Goal: Contribute content: Add original content to the website for others to see

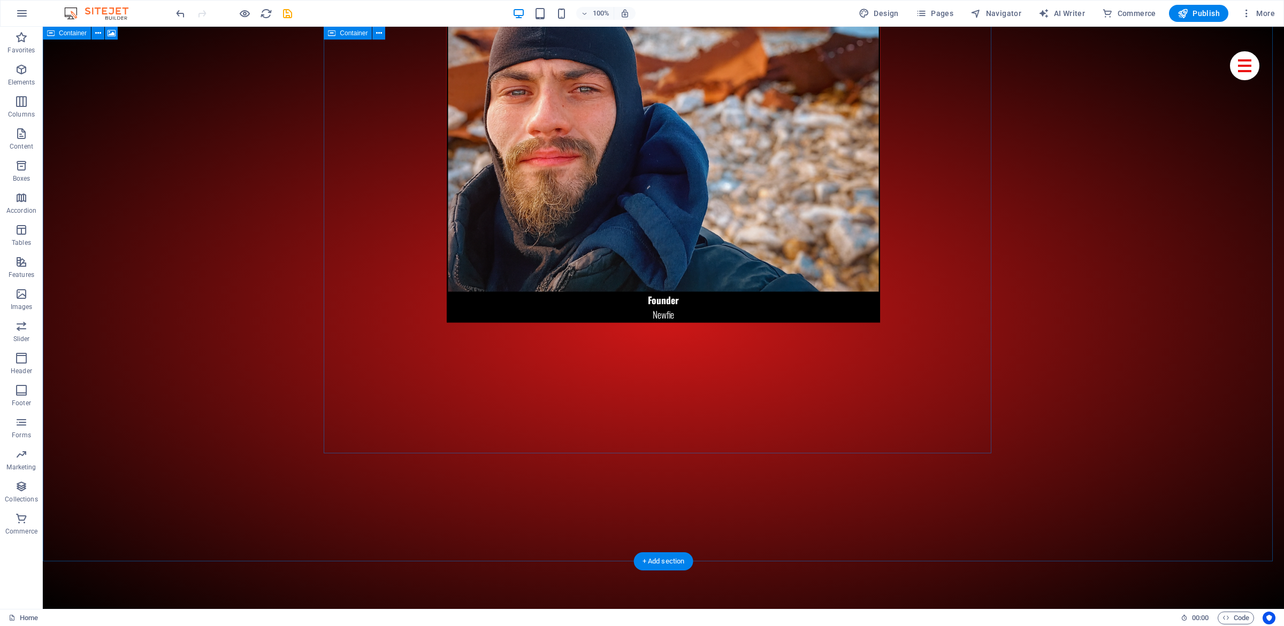
scroll to position [6877, 0]
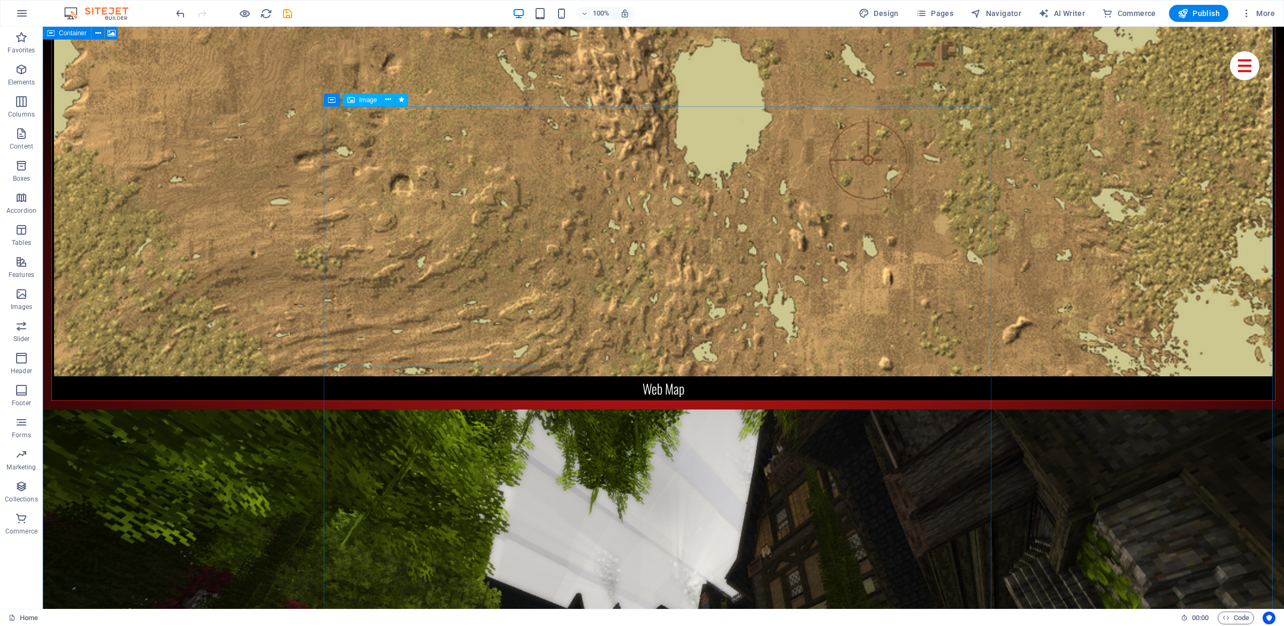
drag, startPoint x: 282, startPoint y: 318, endPoint x: 404, endPoint y: 305, distance: 122.7
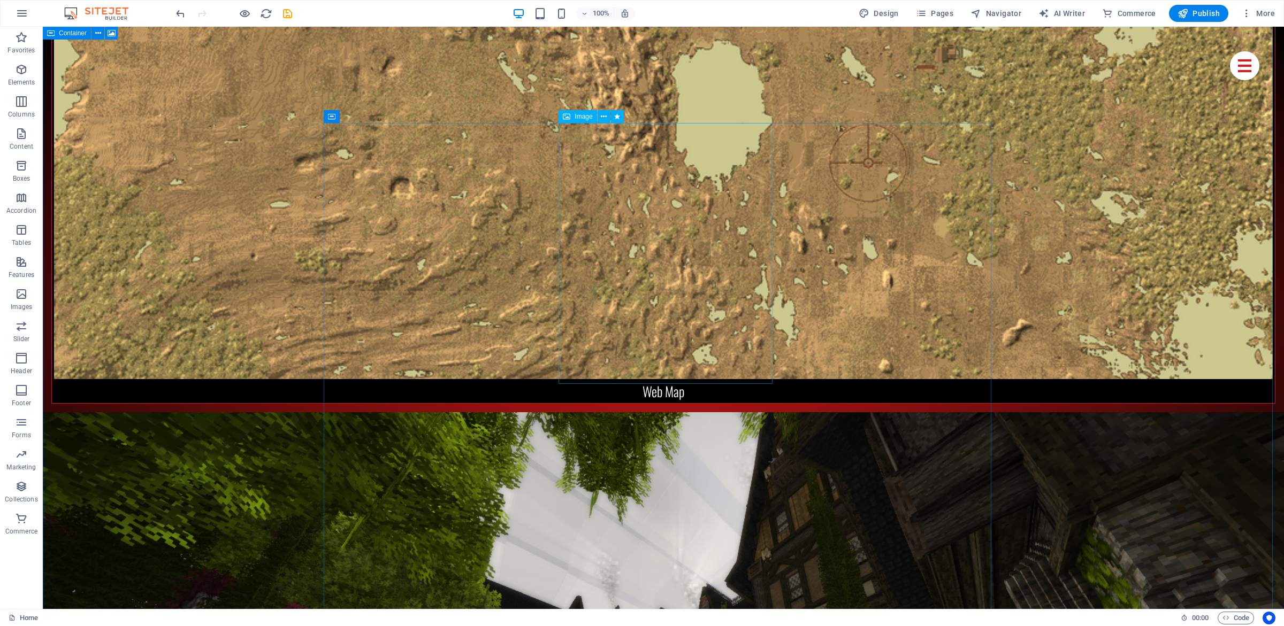
select select "%"
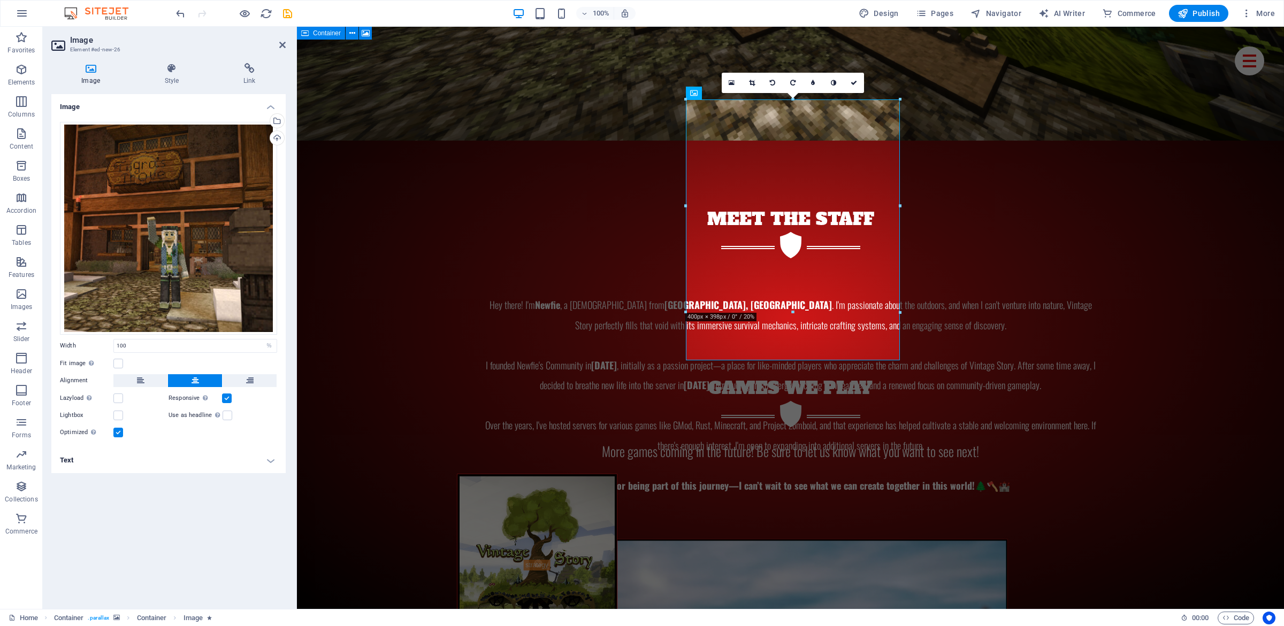
drag, startPoint x: 132, startPoint y: 457, endPoint x: 134, endPoint y: 464, distance: 7.8
click at [134, 457] on h4 "Text" at bounding box center [168, 461] width 234 height 26
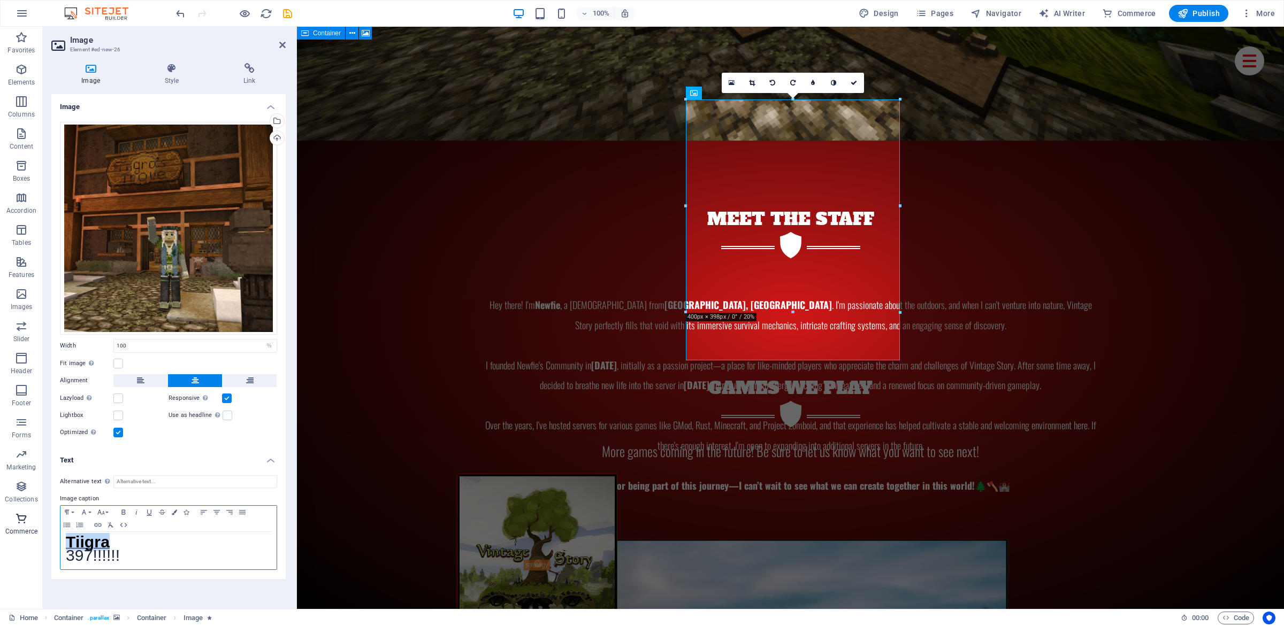
drag, startPoint x: 102, startPoint y: 537, endPoint x: 18, endPoint y: 516, distance: 87.1
click at [60, 532] on div "Tiigra 397!!!!!!" at bounding box center [168, 550] width 216 height 37
drag, startPoint x: 142, startPoint y: 555, endPoint x: 0, endPoint y: 554, distance: 142.3
click at [60, 554] on div "HaciYubi 397!!!!!!" at bounding box center [168, 550] width 216 height 37
click at [281, 117] on div "Select files from the file manager, stock photos, or upload file(s)" at bounding box center [276, 122] width 16 height 16
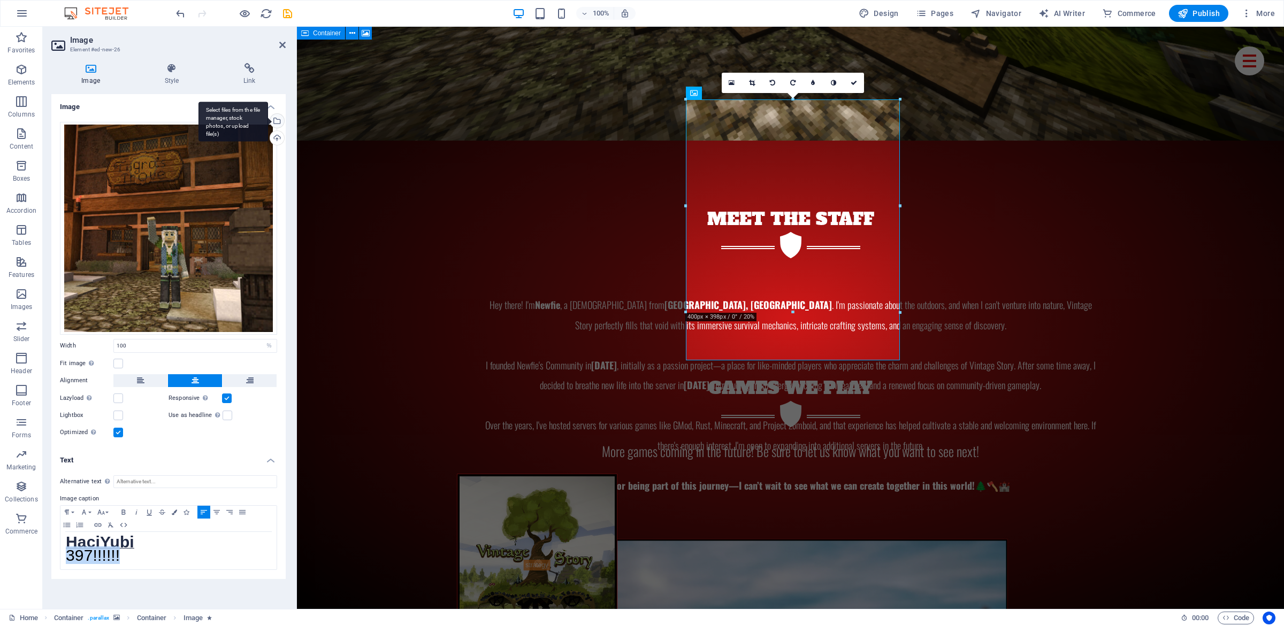
scroll to position [5301, 0]
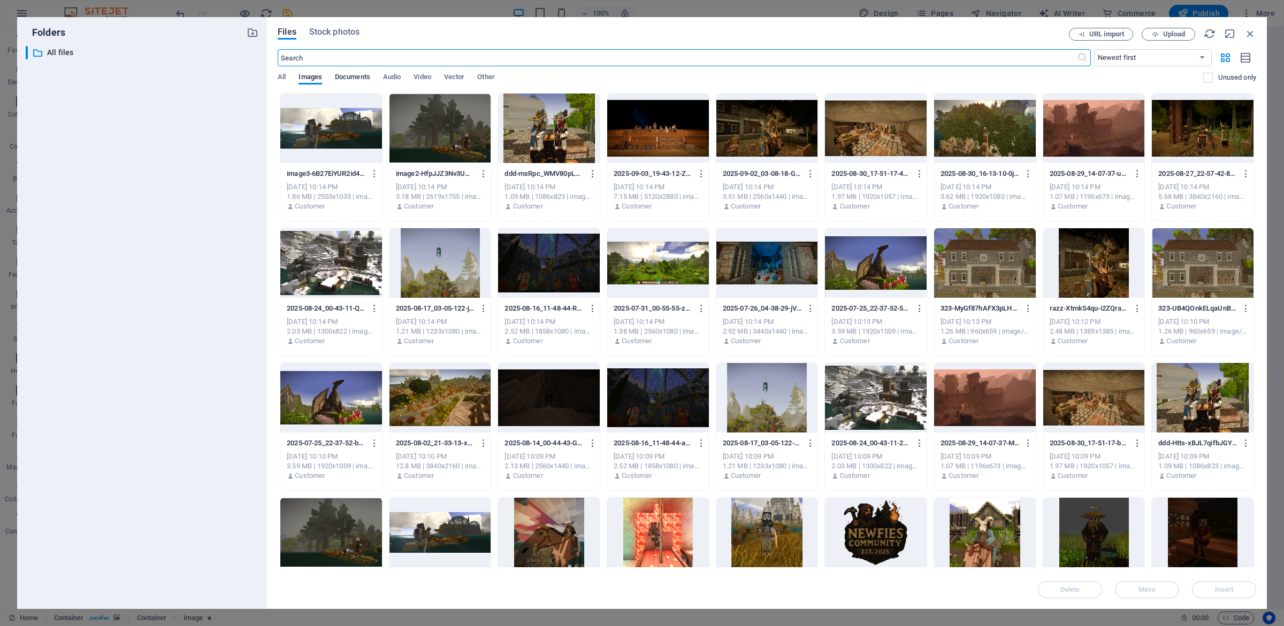
click at [343, 77] on span "Documents" at bounding box center [352, 78] width 35 height 15
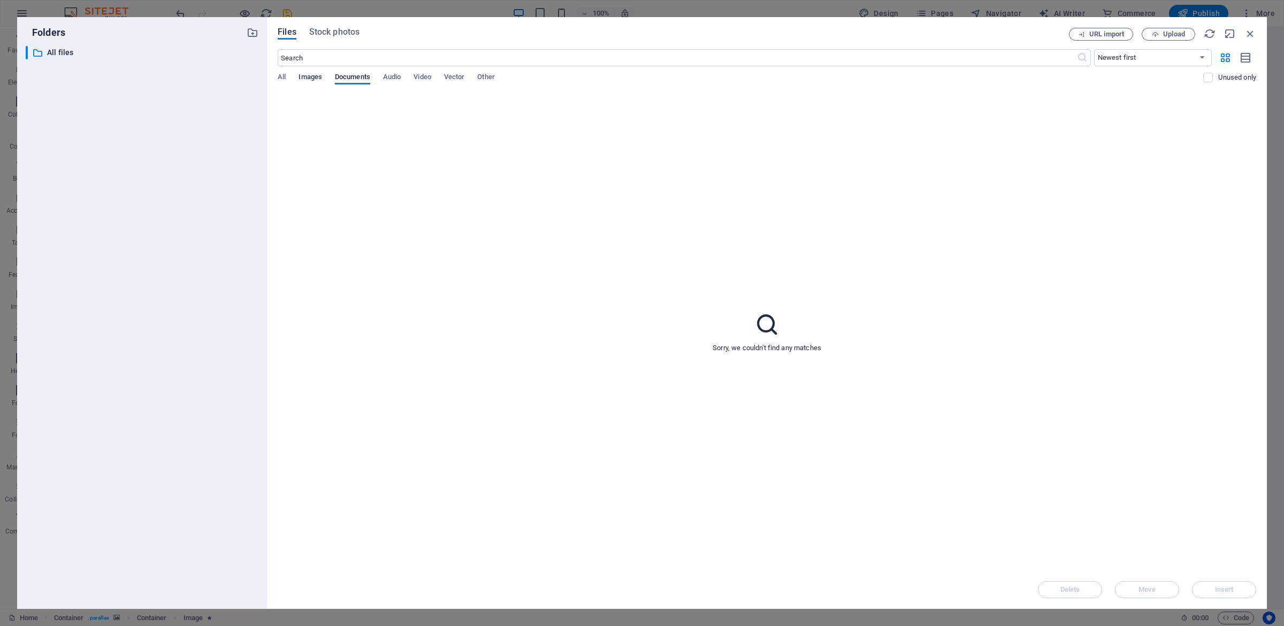
click at [317, 75] on span "Images" at bounding box center [311, 78] width 24 height 15
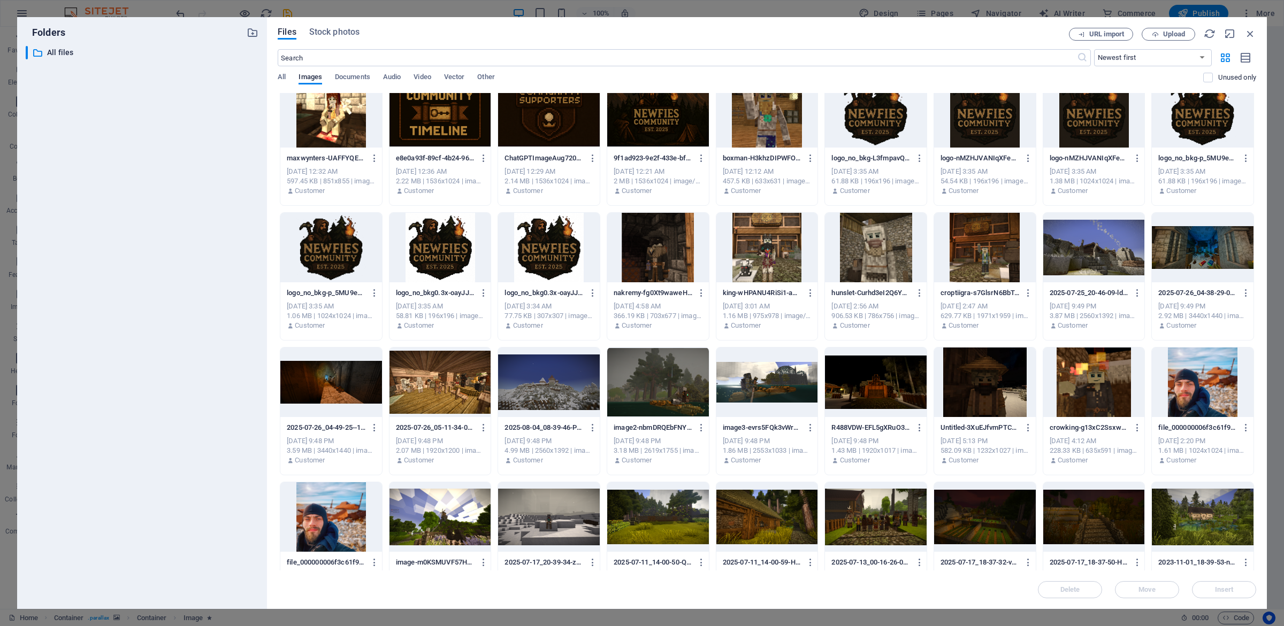
scroll to position [556, 0]
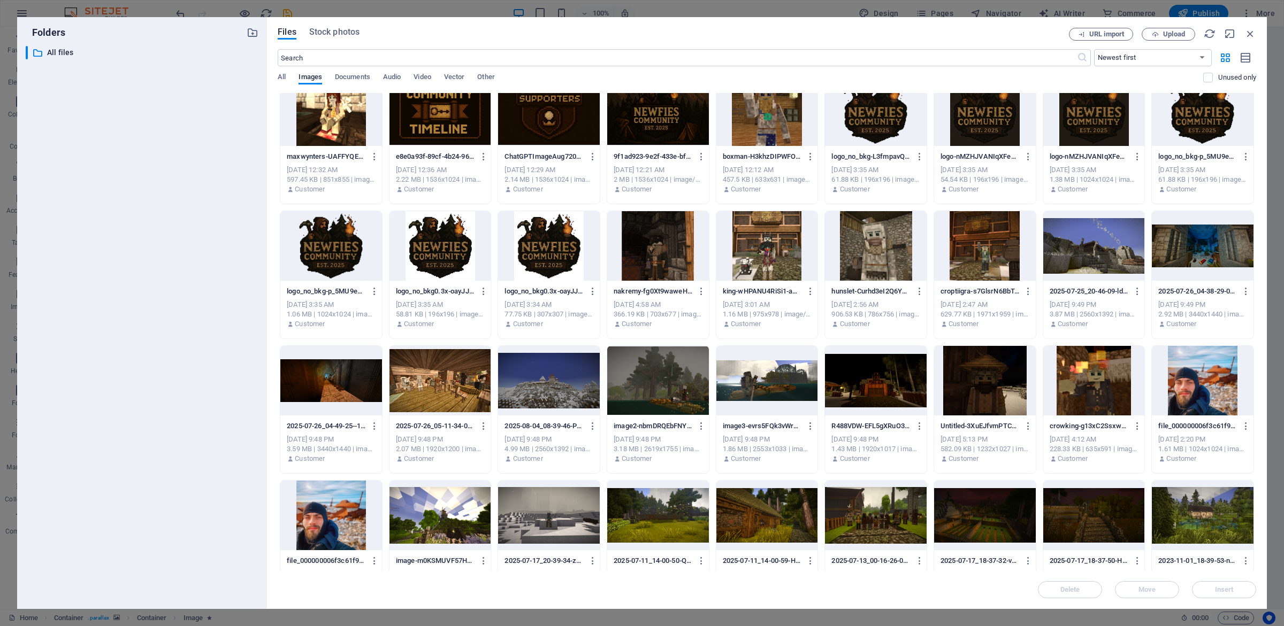
click at [337, 256] on div at bounding box center [331, 246] width 102 height 70
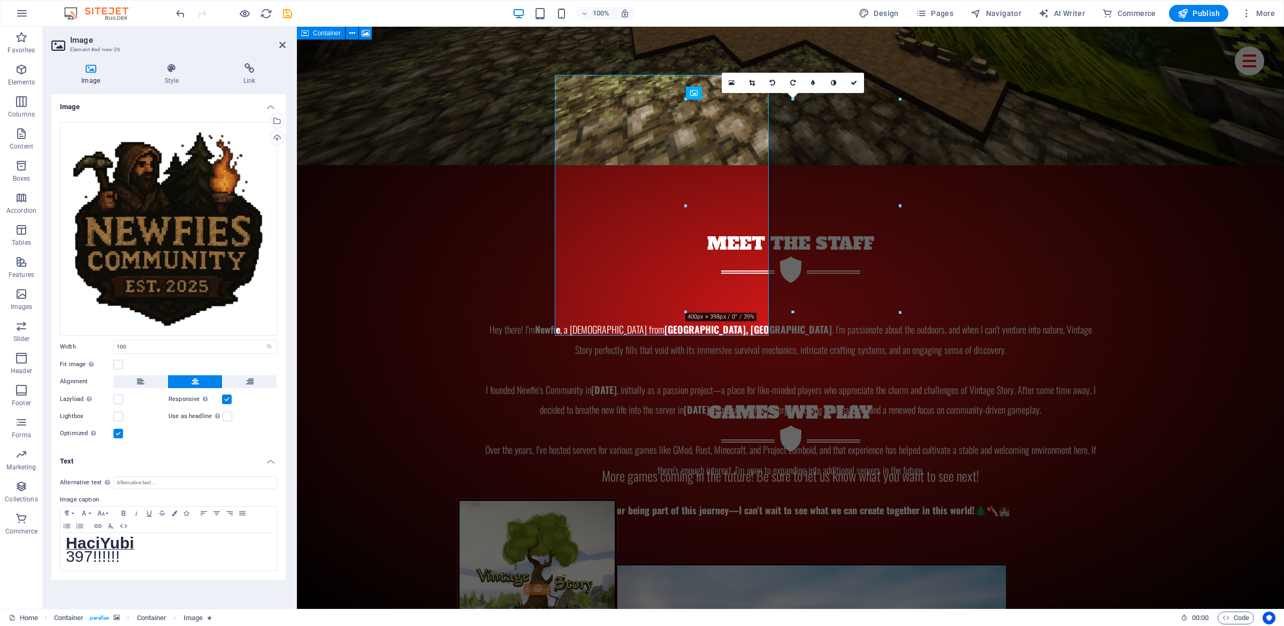
scroll to position [5326, 0]
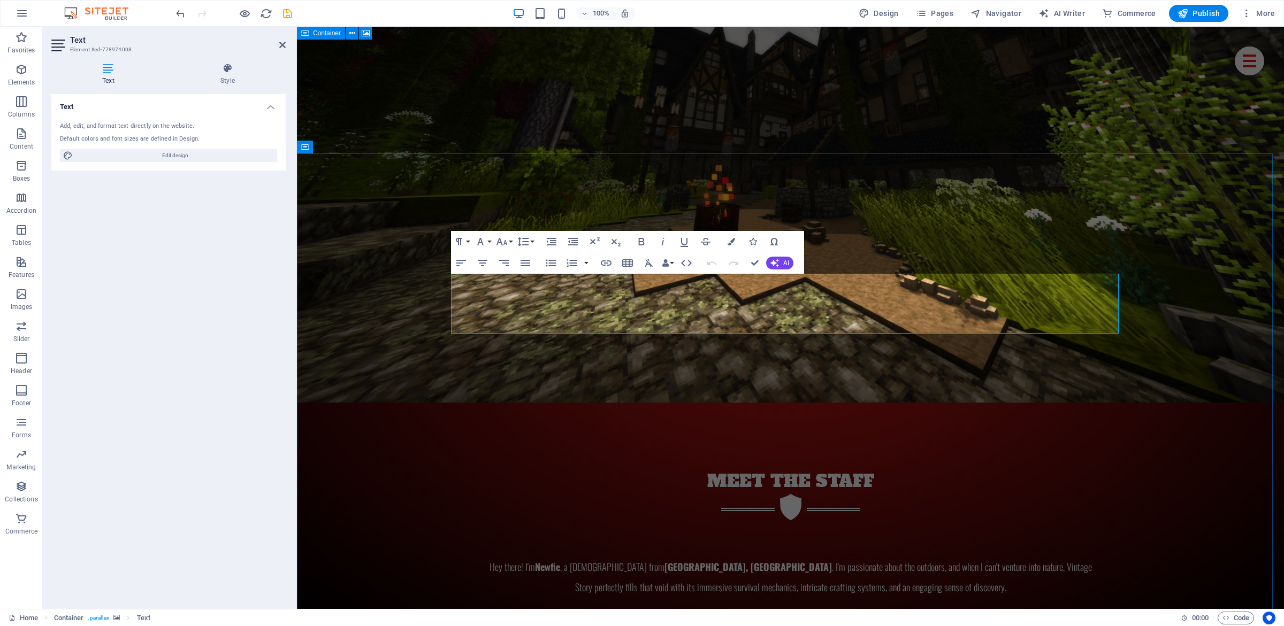
scroll to position [5040, 0]
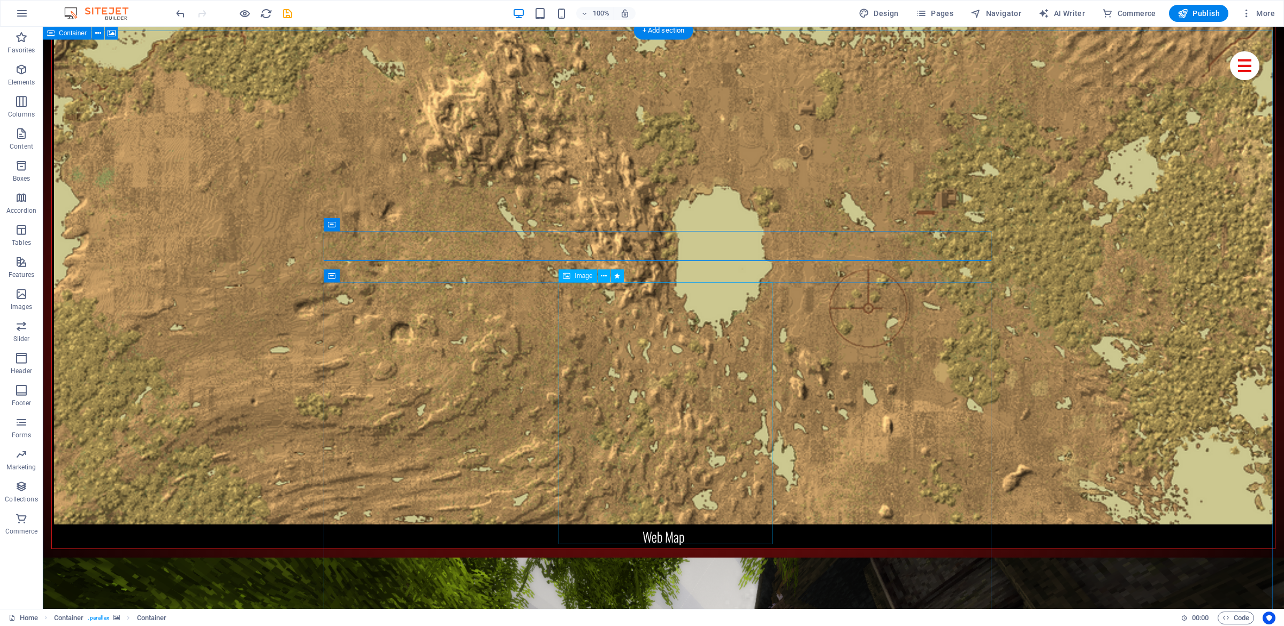
scroll to position [5195, 0]
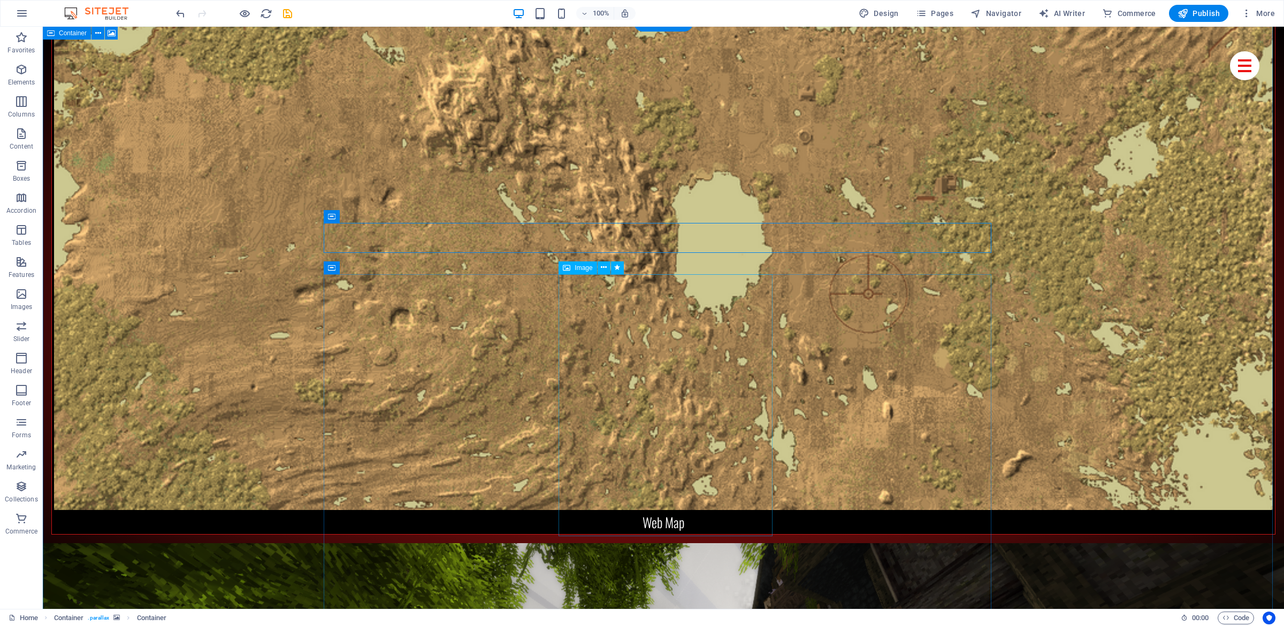
select select "%"
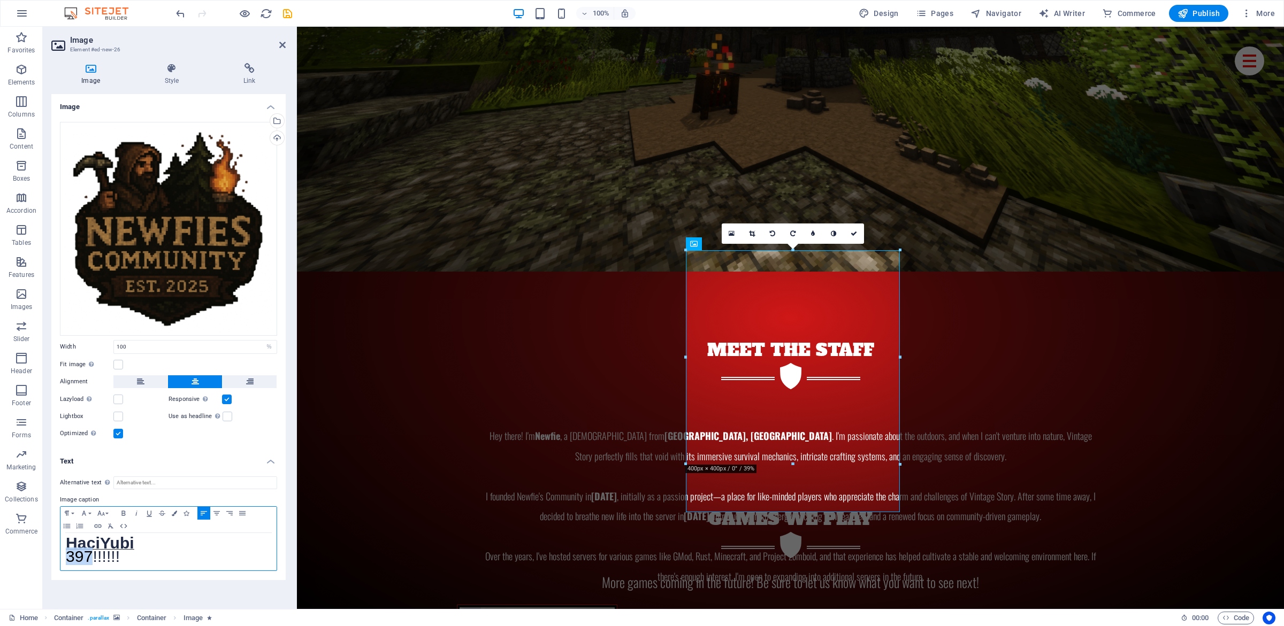
drag, startPoint x: 91, startPoint y: 559, endPoint x: 62, endPoint y: 561, distance: 29.5
click at [60, 556] on div "HaciYubi 397!!!!!!" at bounding box center [168, 551] width 216 height 37
click at [152, 559] on p "208.14!!!!!!" at bounding box center [168, 558] width 205 height 13
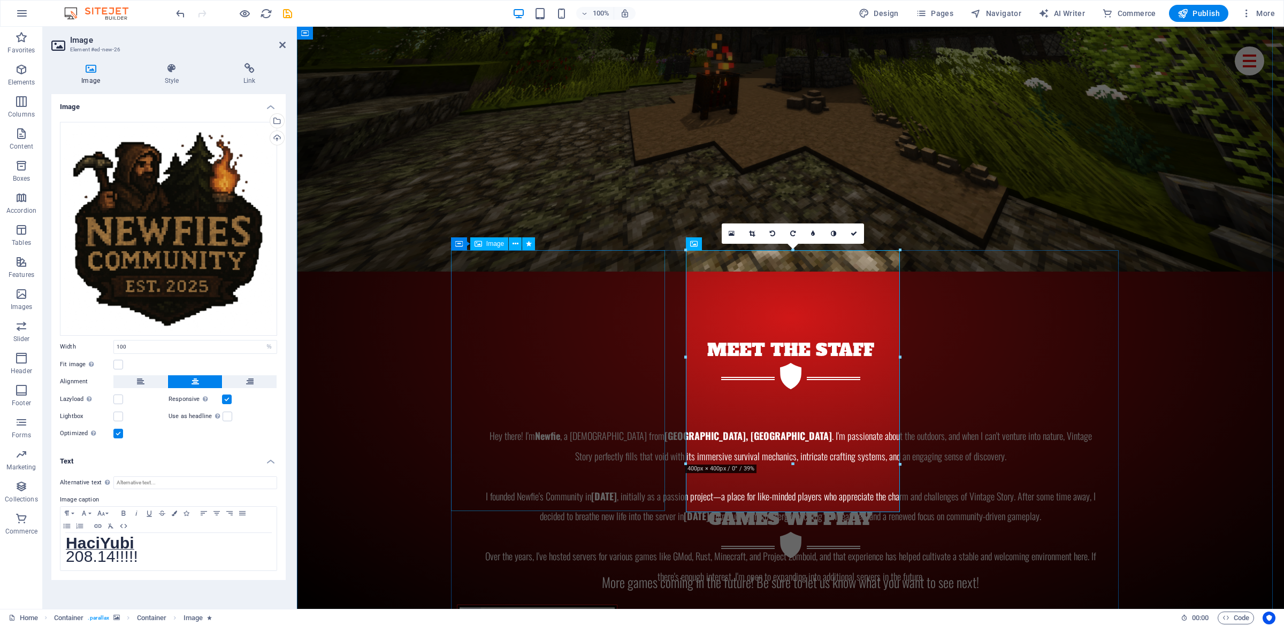
select select "%"
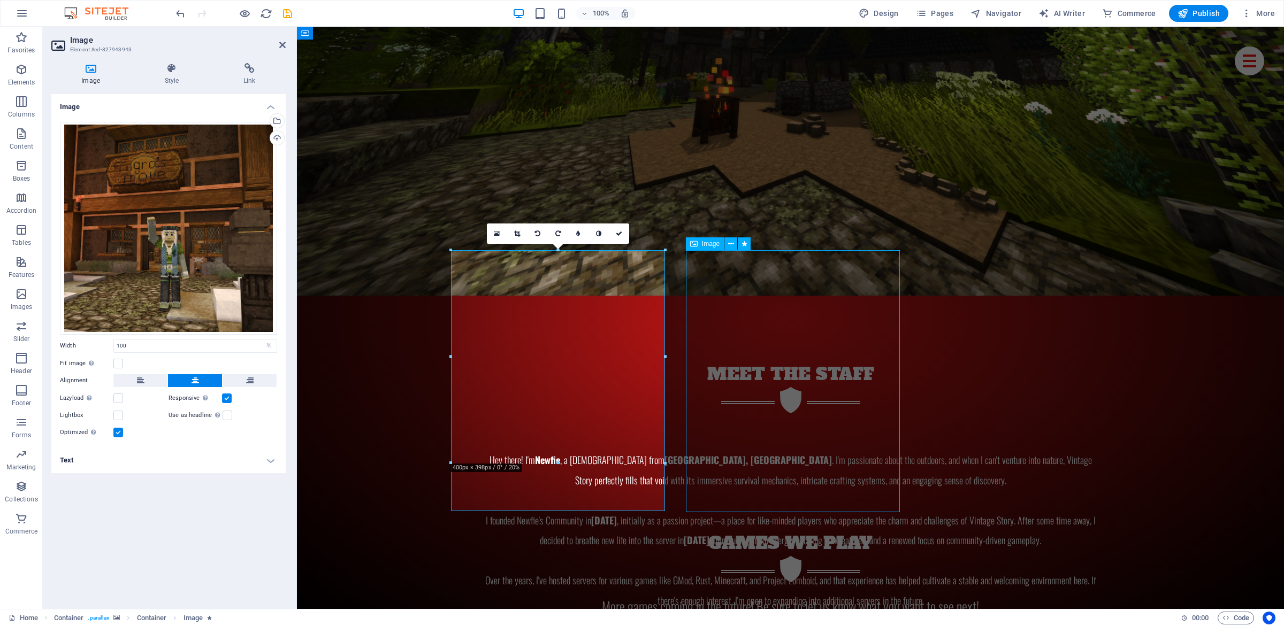
select select "%"
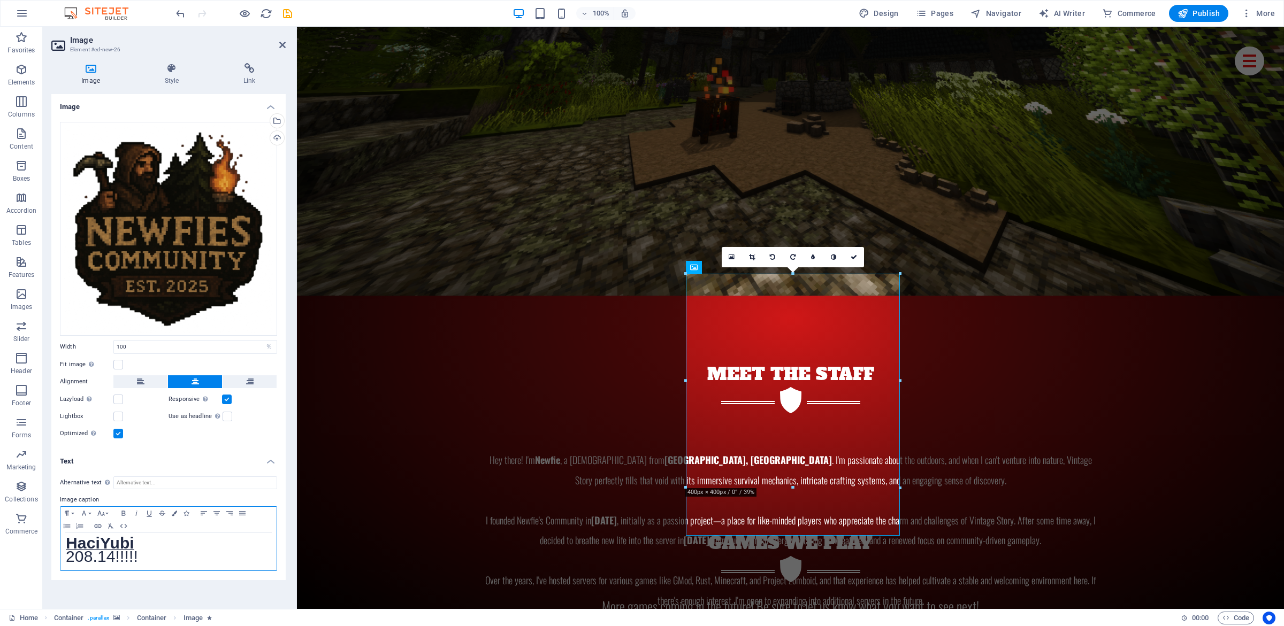
click at [114, 560] on span "208.14!!!!!" at bounding box center [102, 557] width 72 height 18
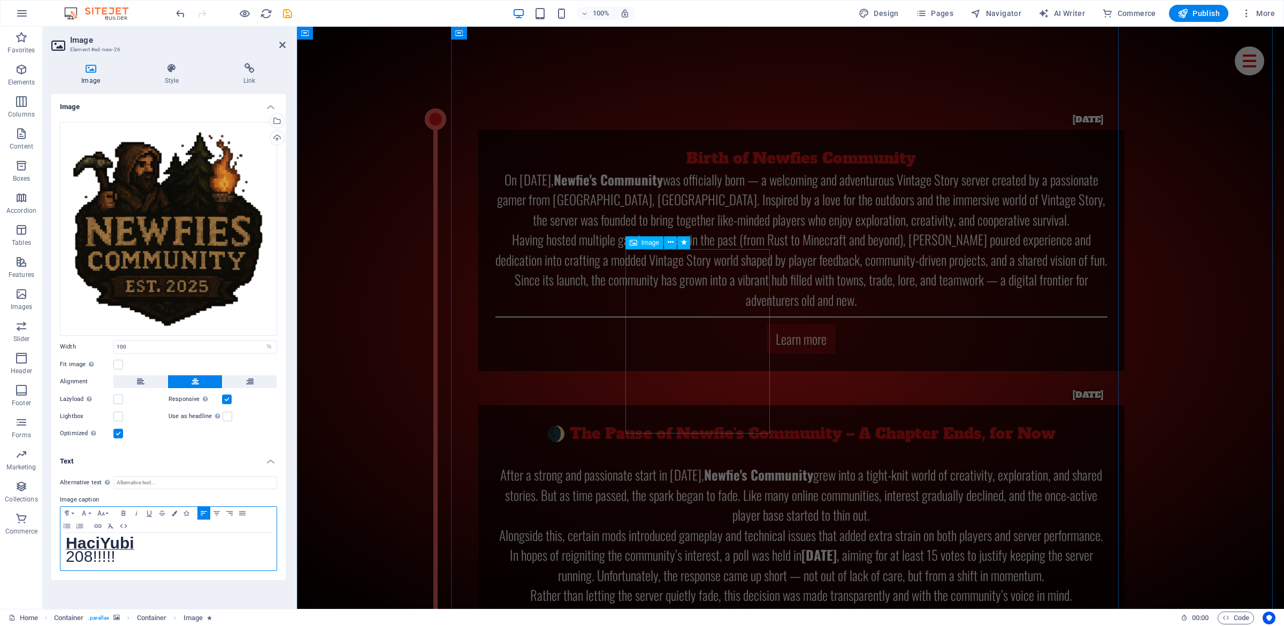
scroll to position [6744, 0]
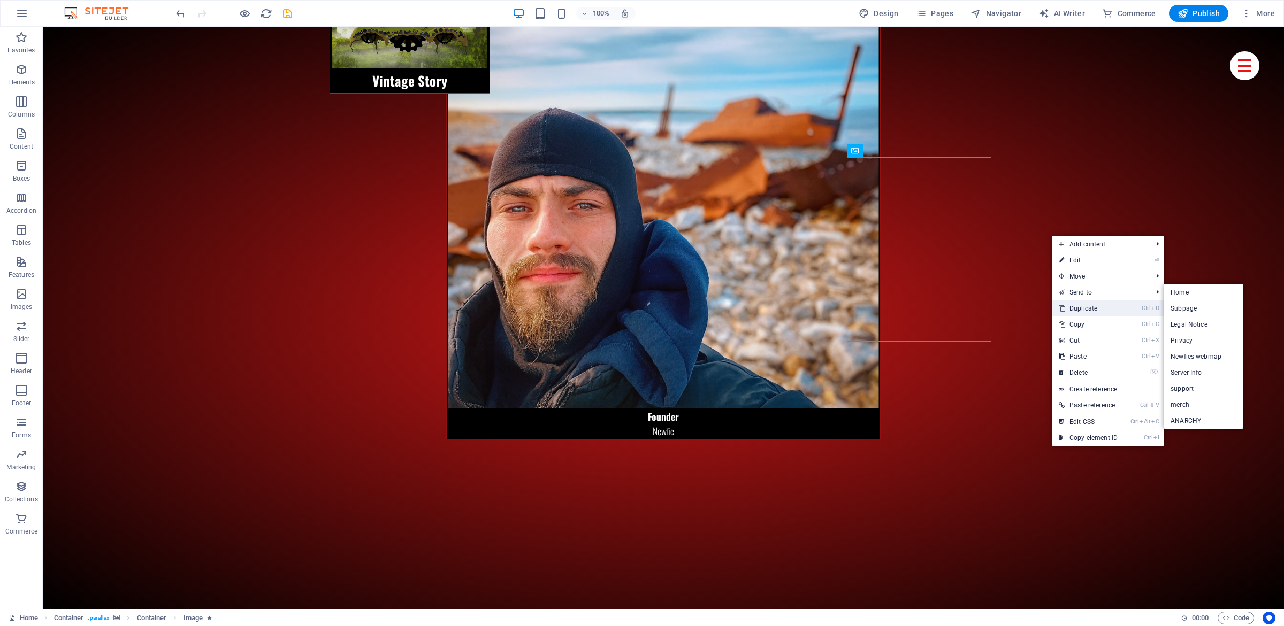
click at [1089, 303] on link "Ctrl D Duplicate" at bounding box center [1088, 309] width 72 height 16
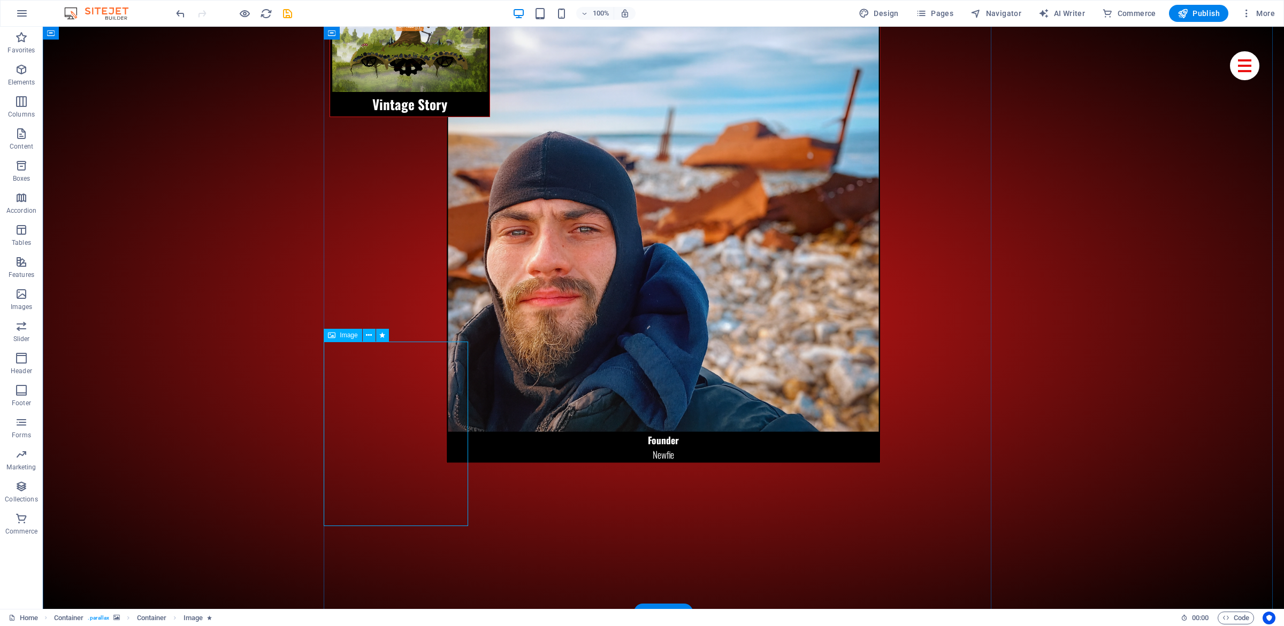
select select "%"
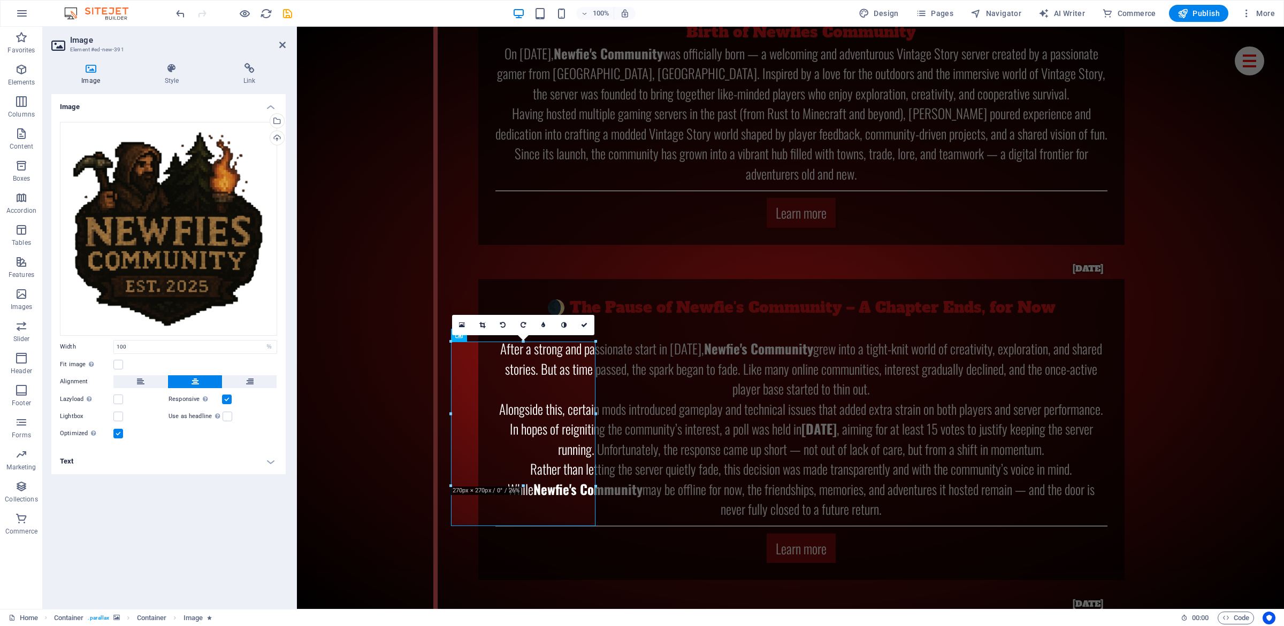
click at [122, 464] on h4 "Text" at bounding box center [168, 462] width 234 height 26
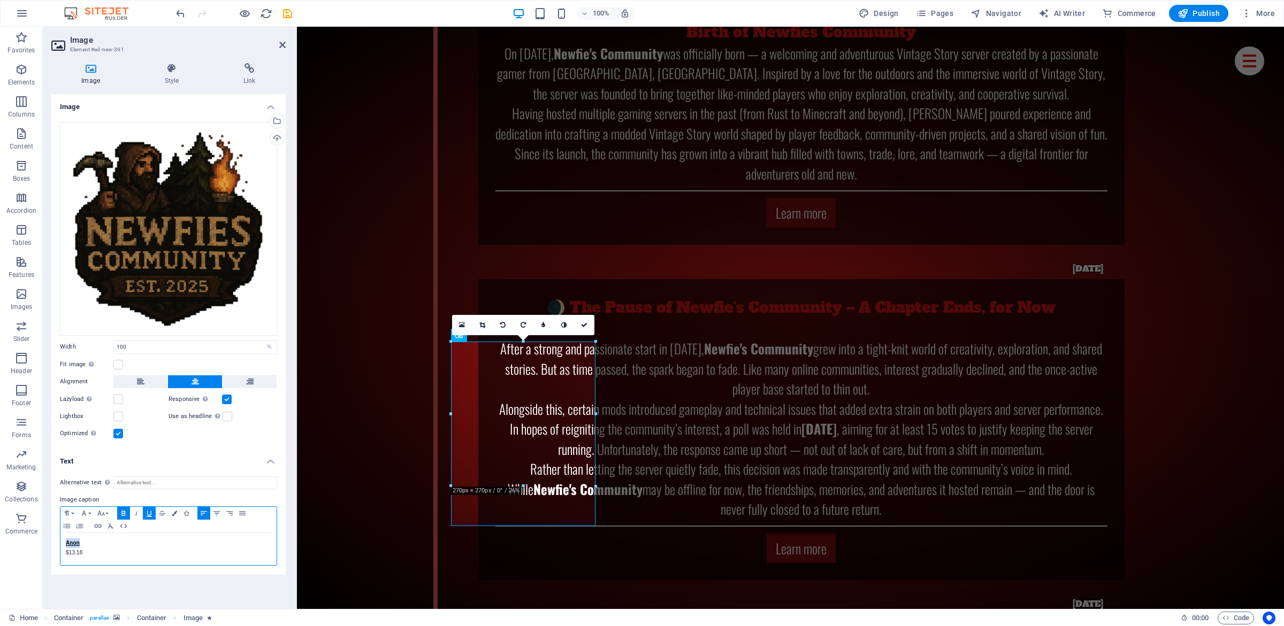
drag, startPoint x: 120, startPoint y: 541, endPoint x: 0, endPoint y: 528, distance: 120.6
click at [60, 533] on div "Anon $13.18" at bounding box center [168, 549] width 216 height 32
click at [77, 553] on p "$13.18" at bounding box center [168, 553] width 205 height 10
click at [96, 557] on p "$13" at bounding box center [168, 553] width 205 height 10
click at [60, 563] on div "Paragraph Format Normal Heading 1 Heading 2 Heading 3 Heading 4 Heading 5 Headi…" at bounding box center [168, 540] width 217 height 67
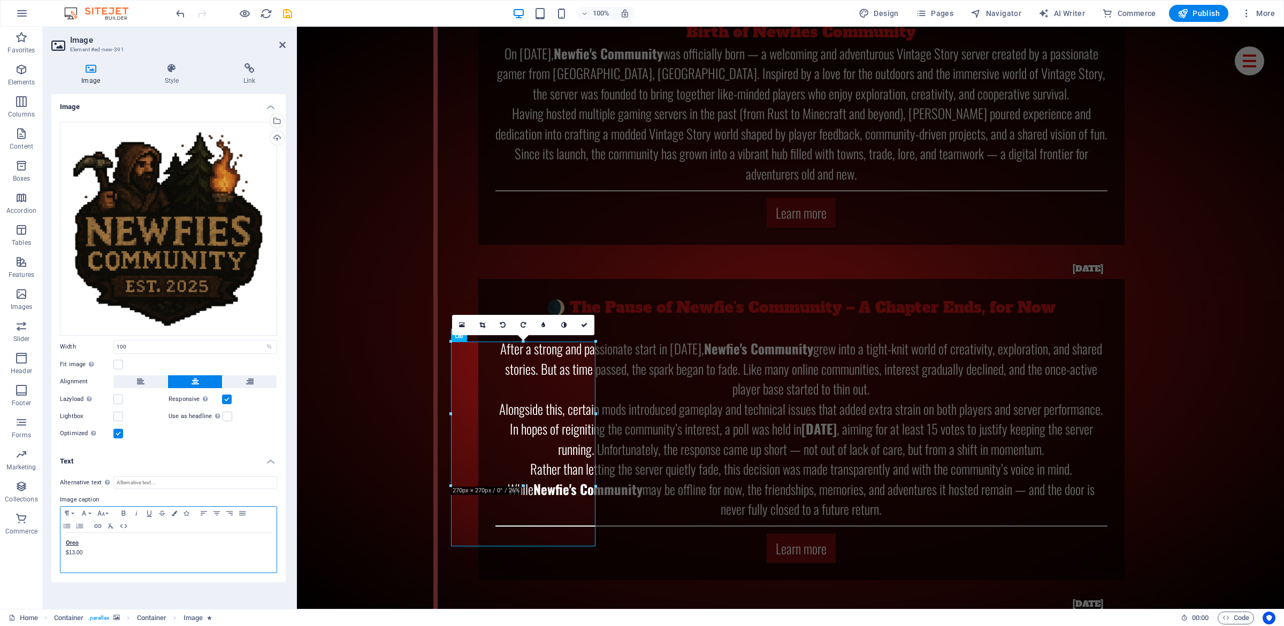
click at [70, 563] on p at bounding box center [168, 563] width 205 height 10
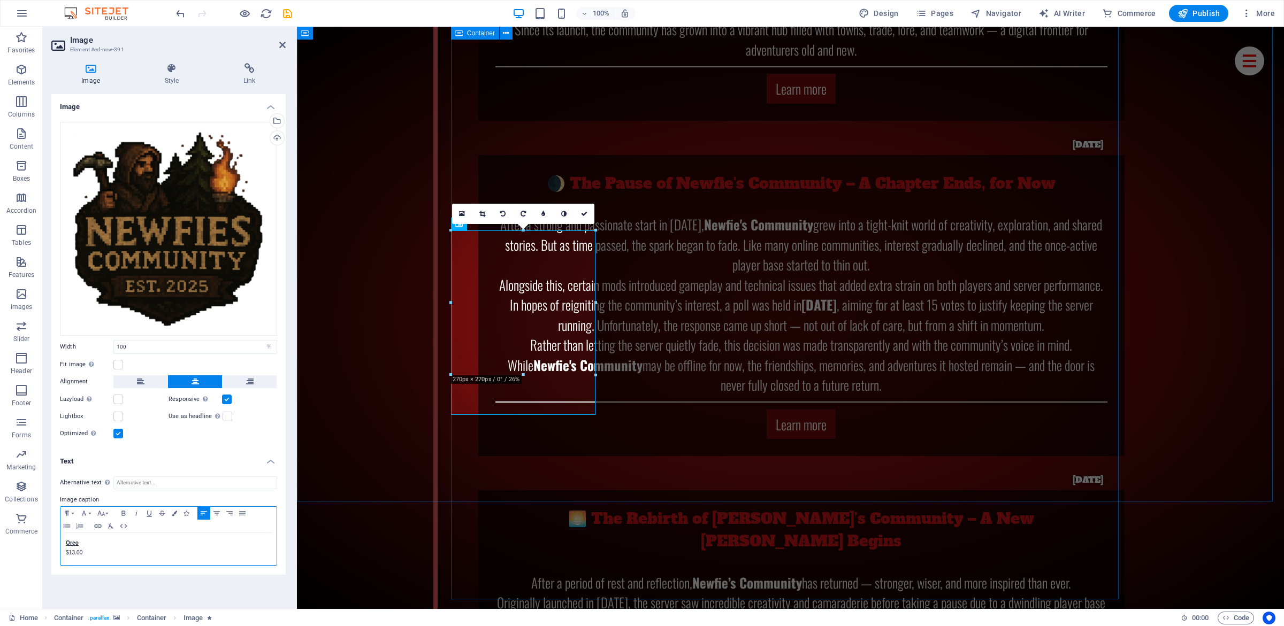
scroll to position [6851, 0]
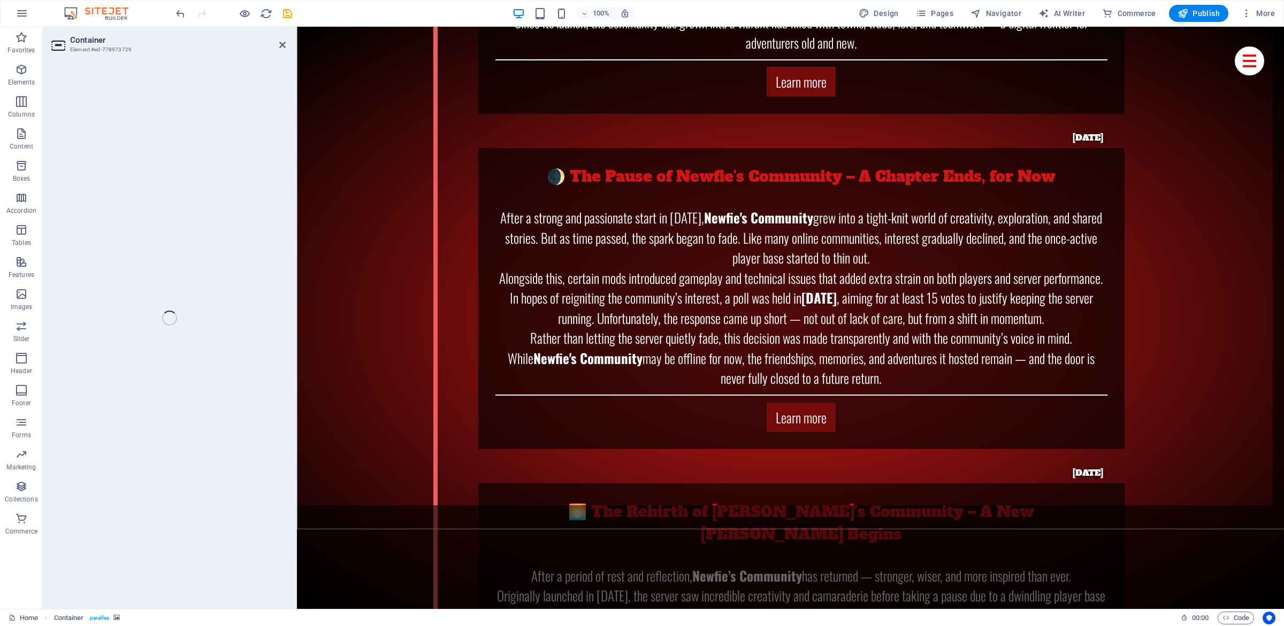
scroll to position [6827, 0]
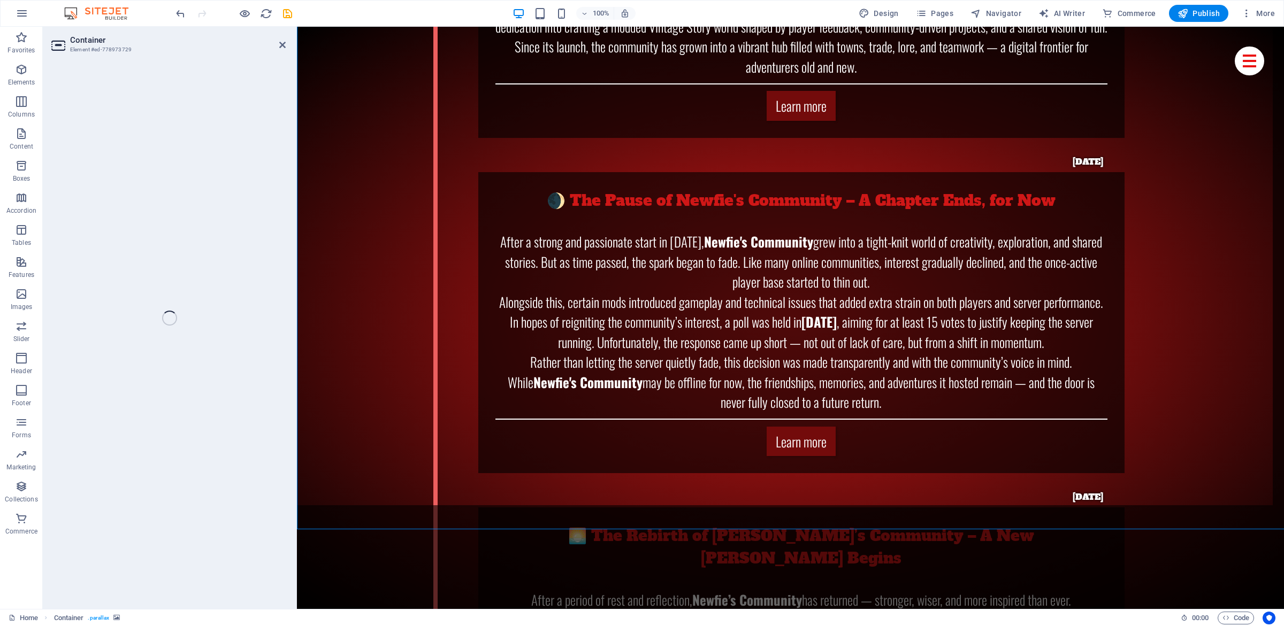
select select "px"
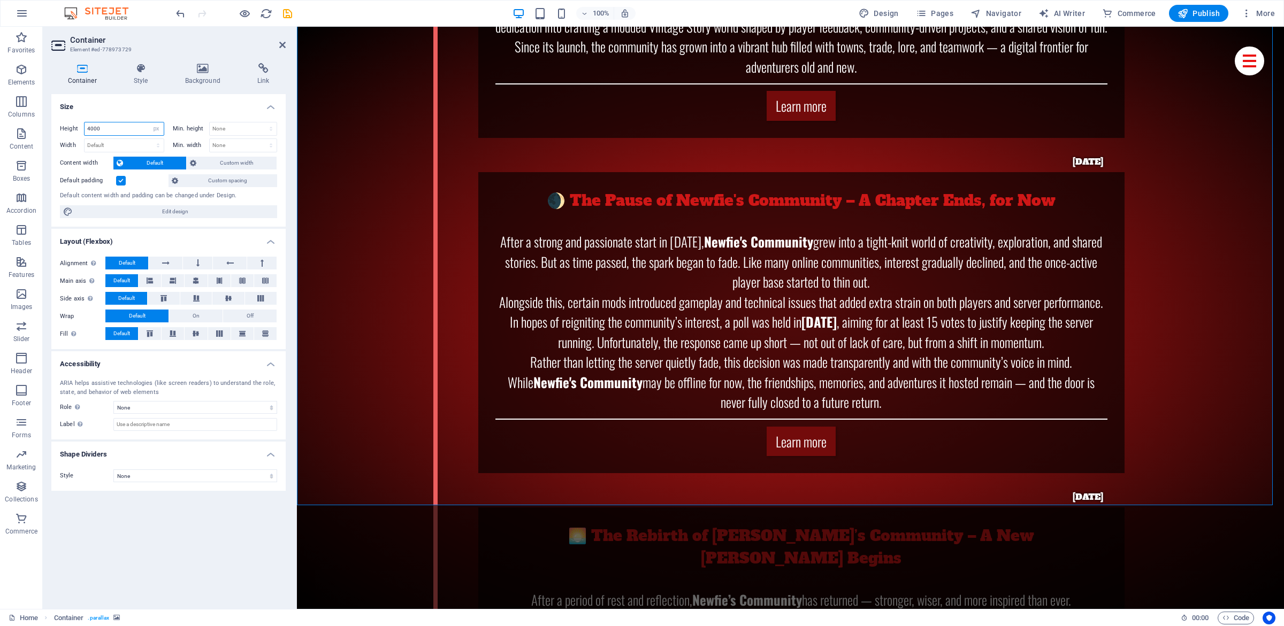
click at [93, 127] on input "4000" at bounding box center [124, 129] width 79 height 13
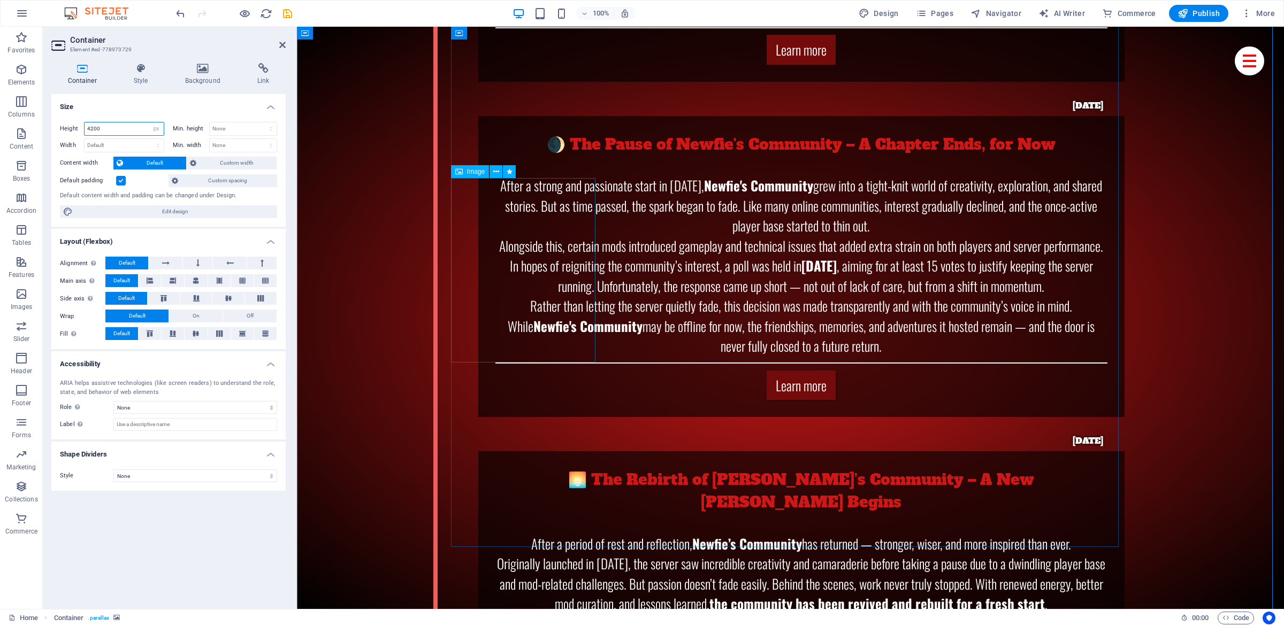
scroll to position [6977, 0]
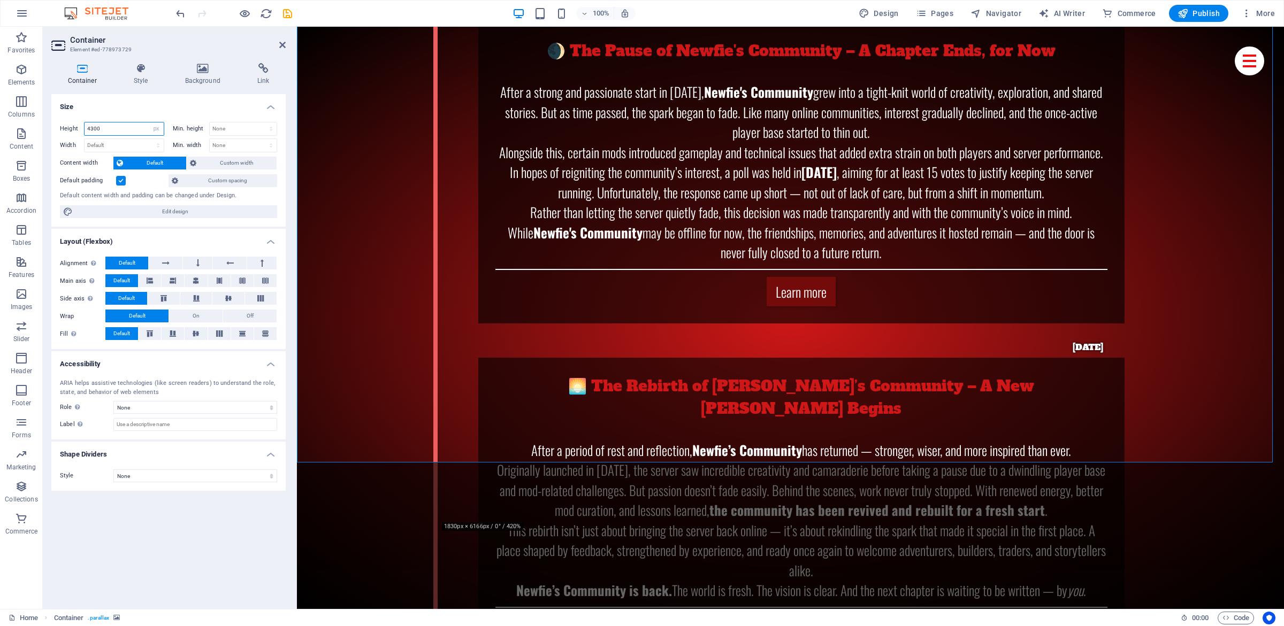
type input "4300"
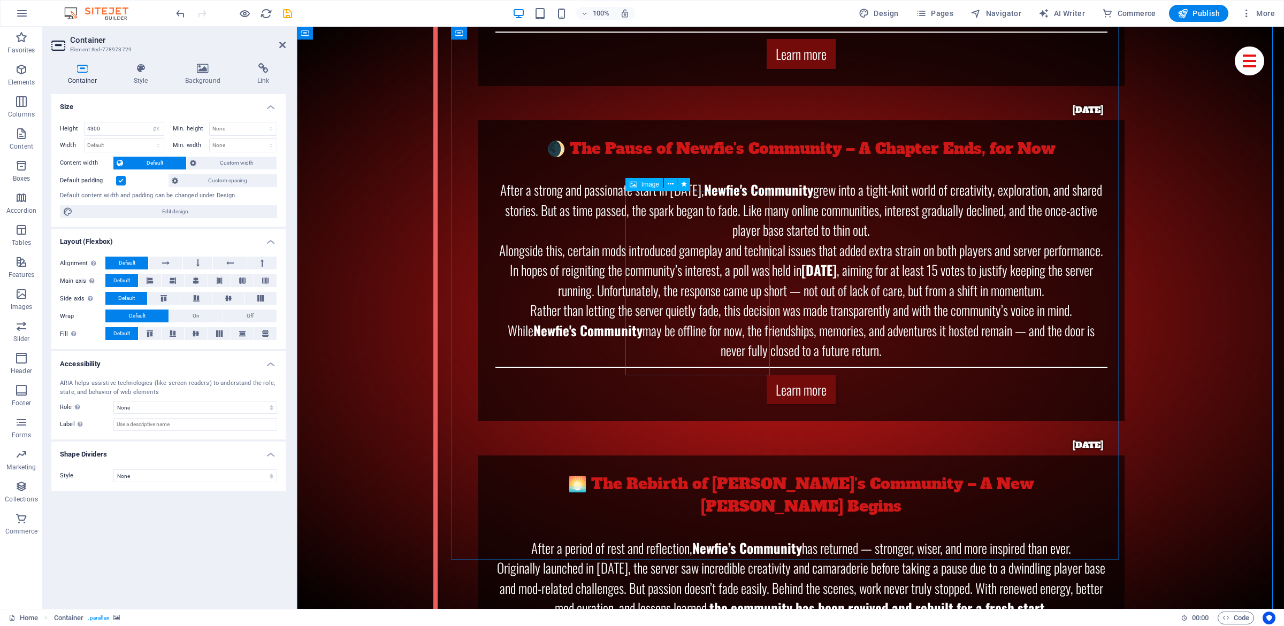
scroll to position [6865, 0]
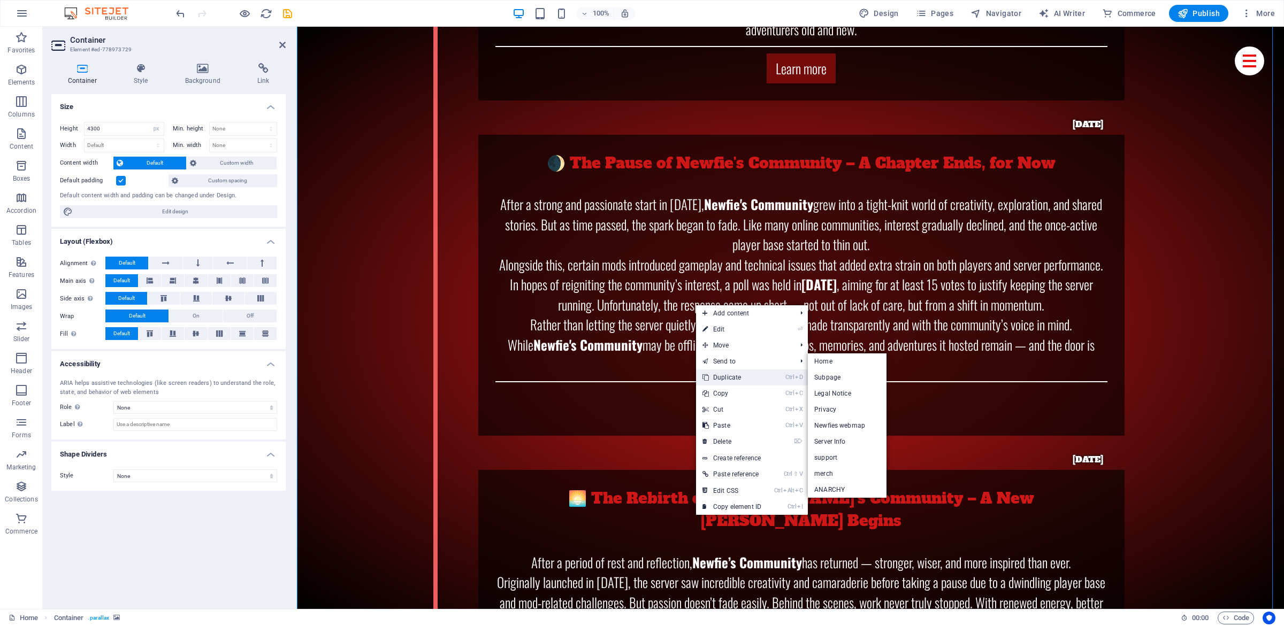
click at [736, 380] on link "Ctrl D Duplicate" at bounding box center [732, 378] width 72 height 16
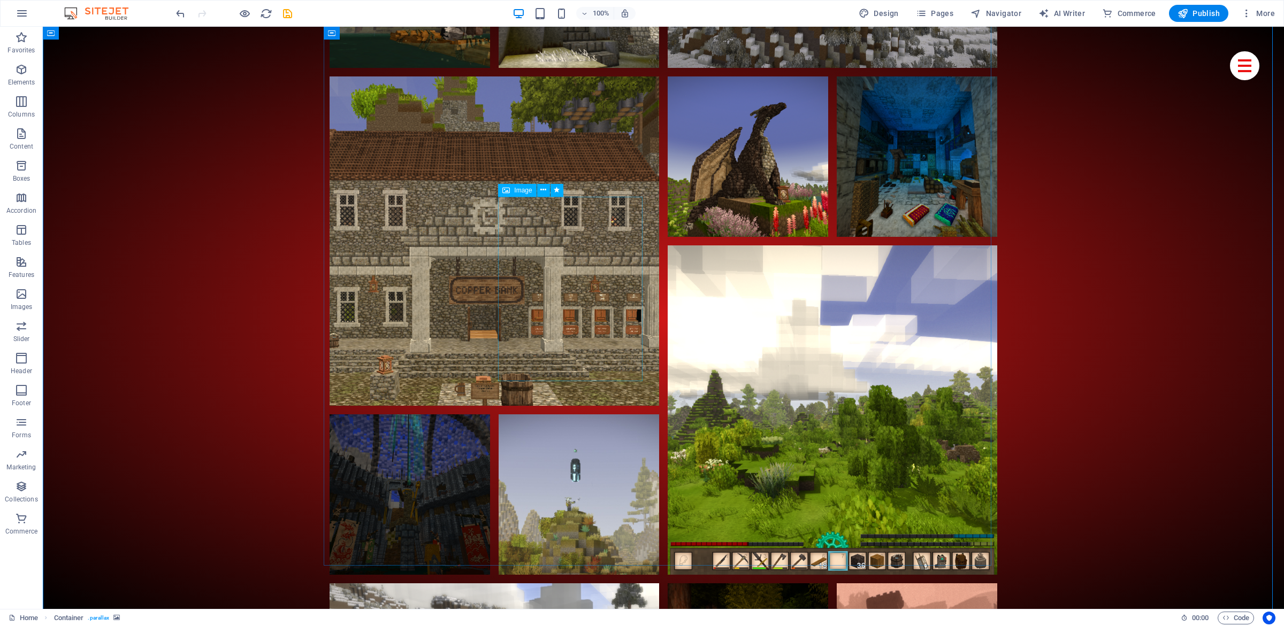
scroll to position [9155, 0]
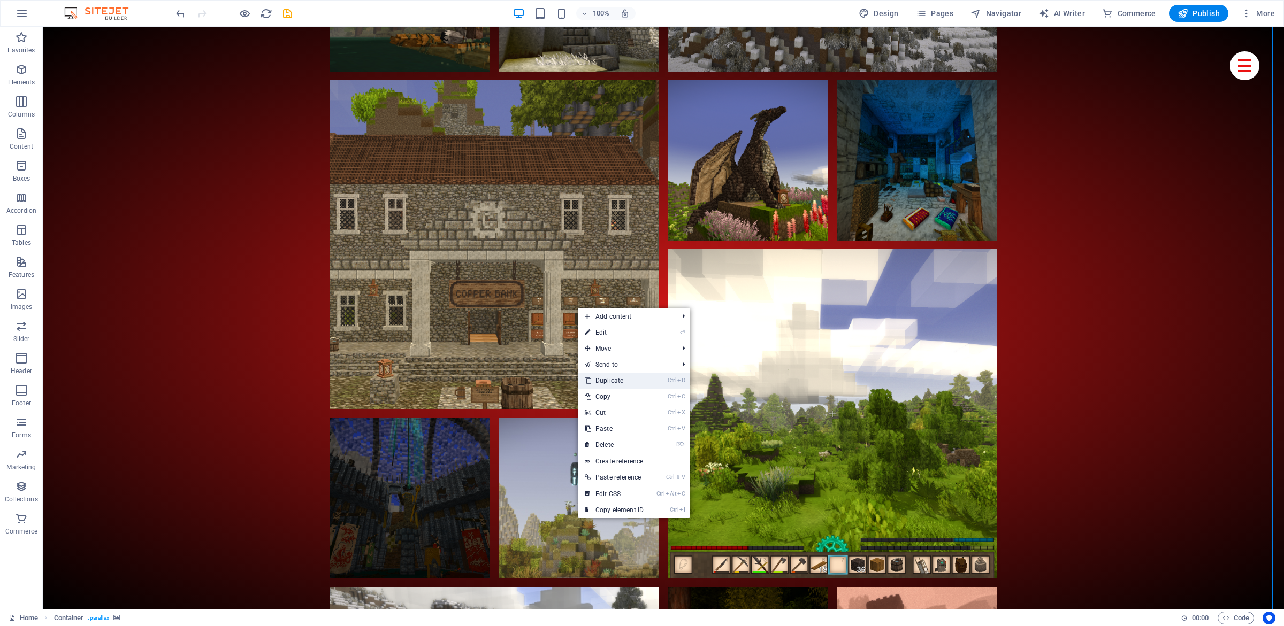
click at [608, 385] on link "Ctrl D Duplicate" at bounding box center [614, 381] width 72 height 16
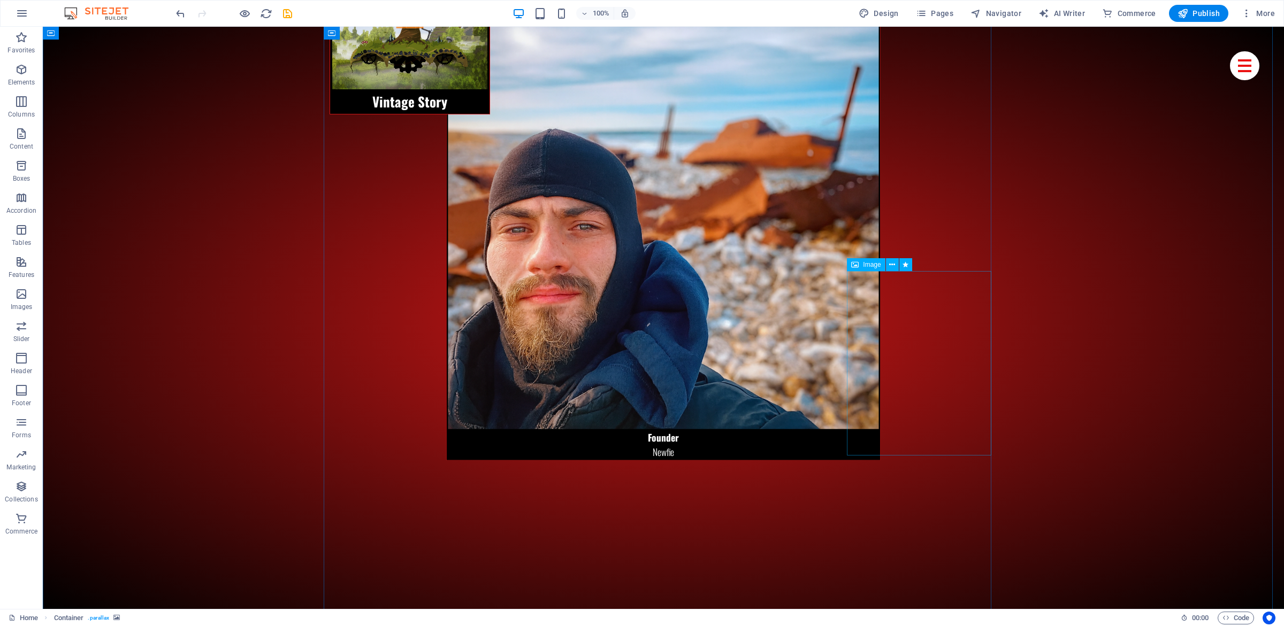
drag, startPoint x: 1043, startPoint y: 341, endPoint x: 907, endPoint y: 419, distance: 157.2
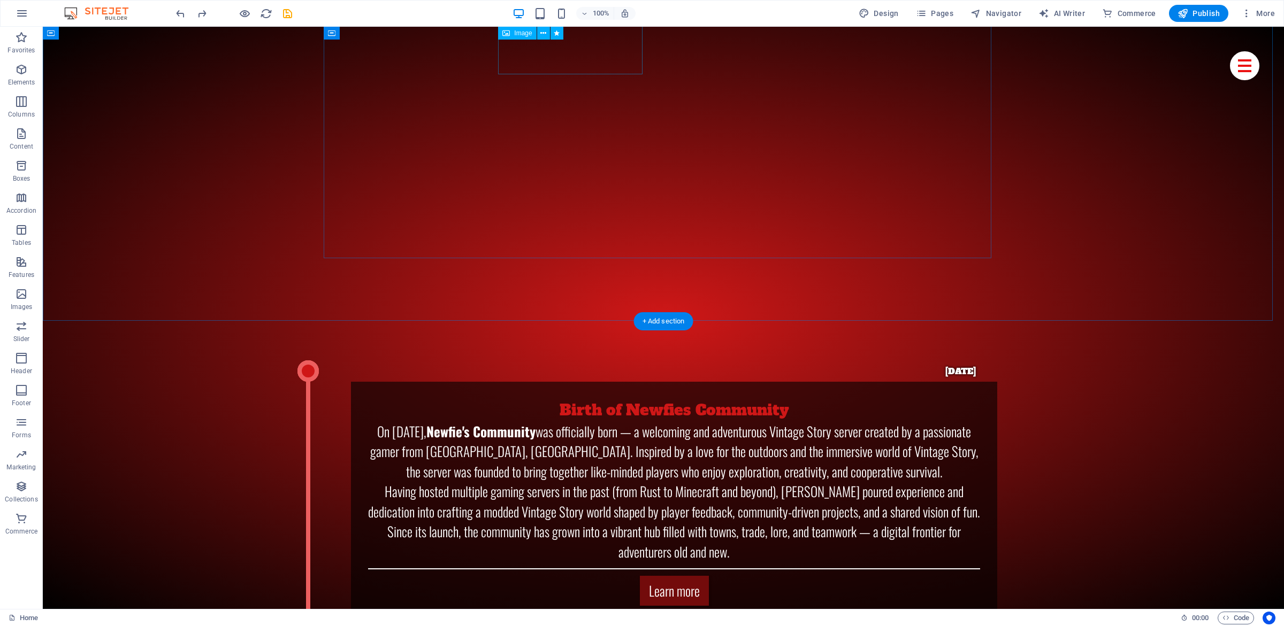
drag, startPoint x: 588, startPoint y: 230, endPoint x: 476, endPoint y: 235, distance: 112.0
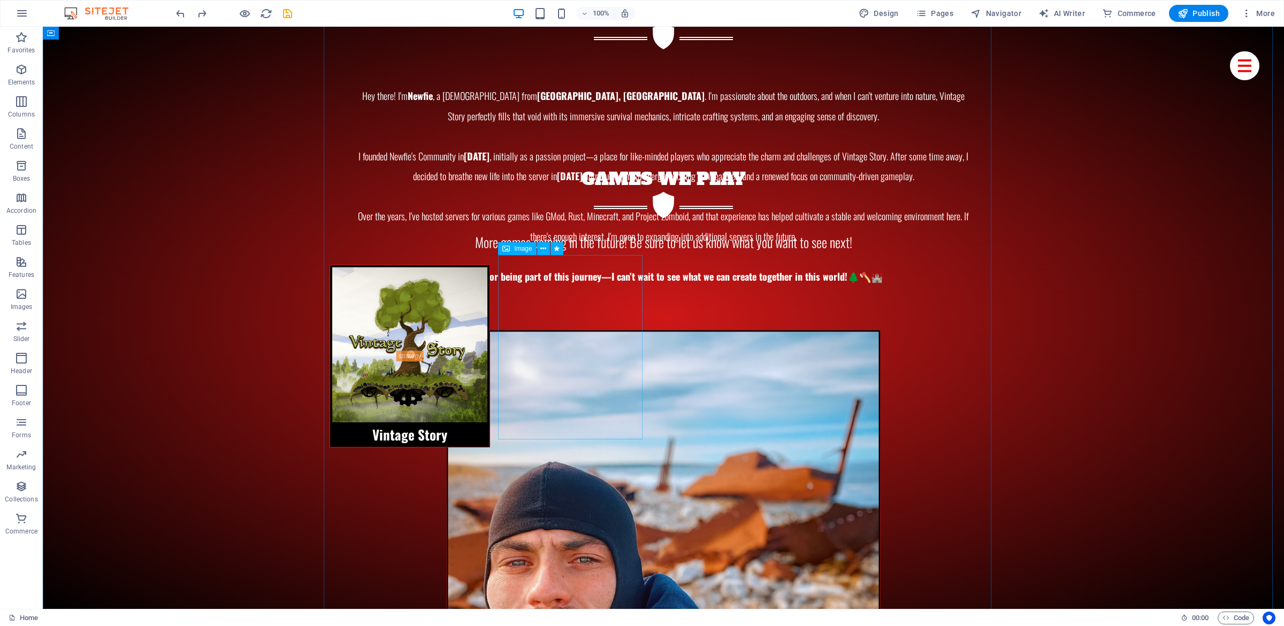
drag, startPoint x: 484, startPoint y: 261, endPoint x: 564, endPoint y: 377, distance: 141.1
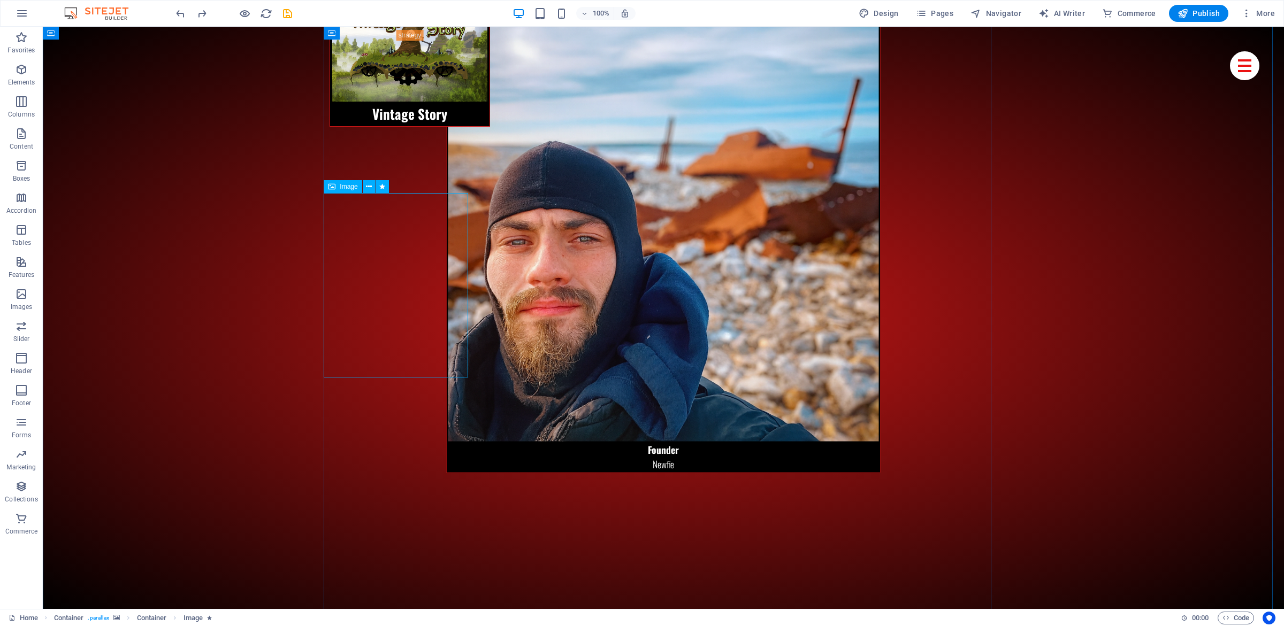
scroll to position [6858, 0]
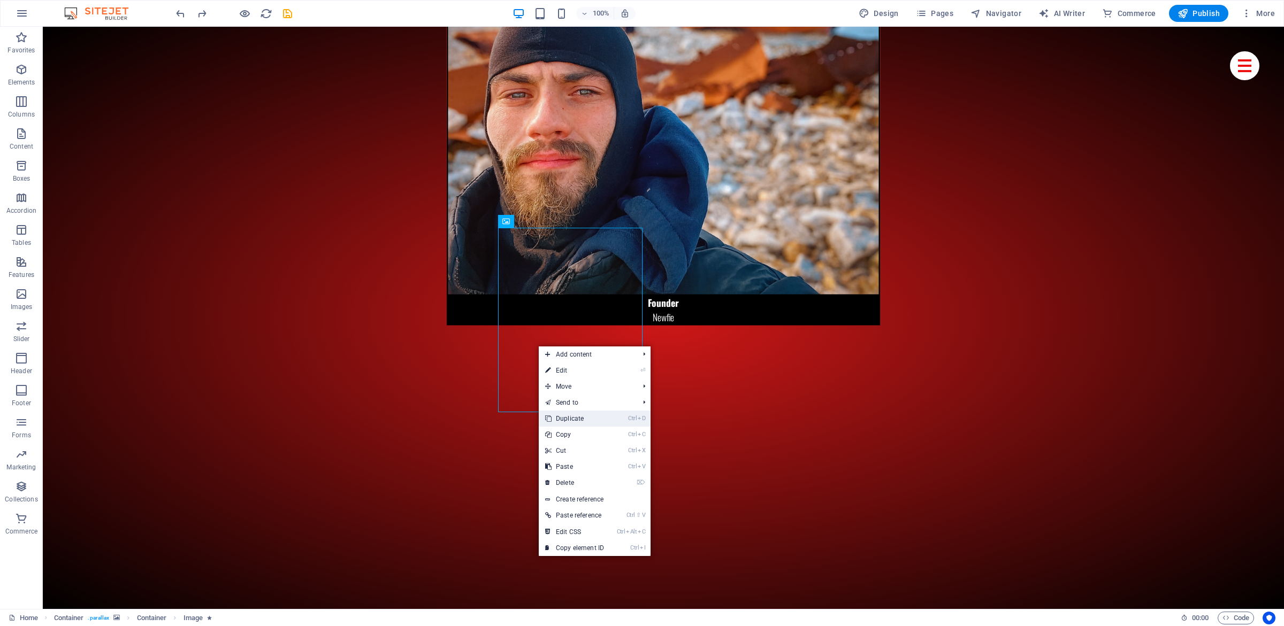
click at [585, 424] on link "Ctrl D Duplicate" at bounding box center [575, 419] width 72 height 16
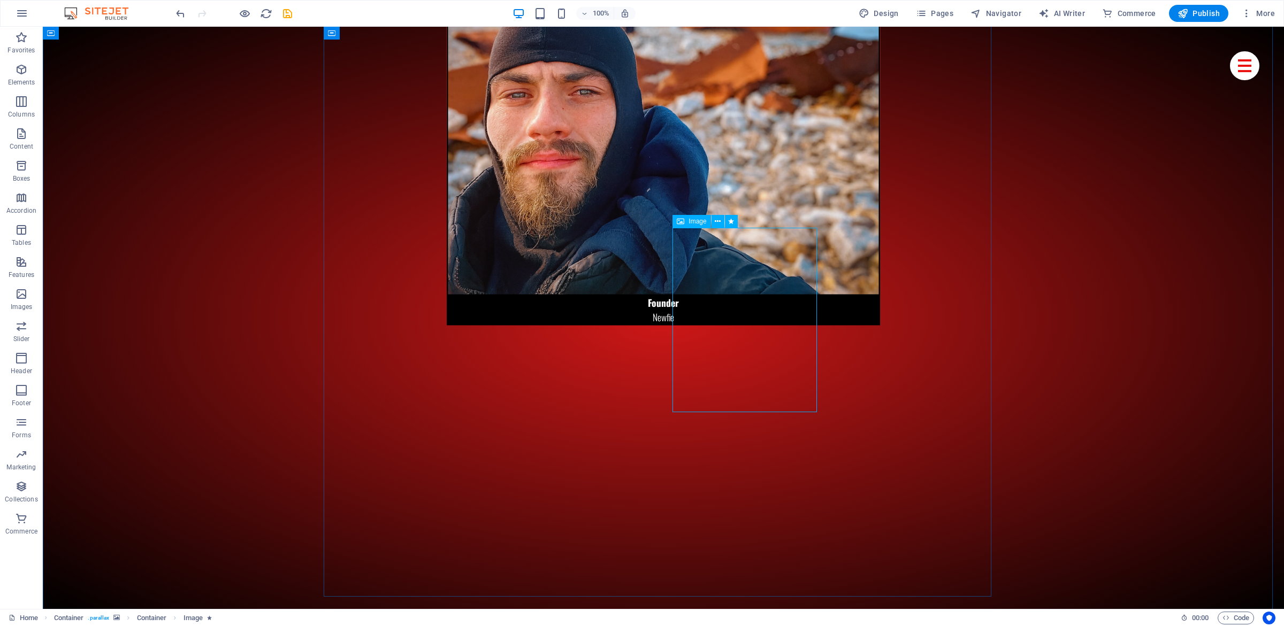
select select "%"
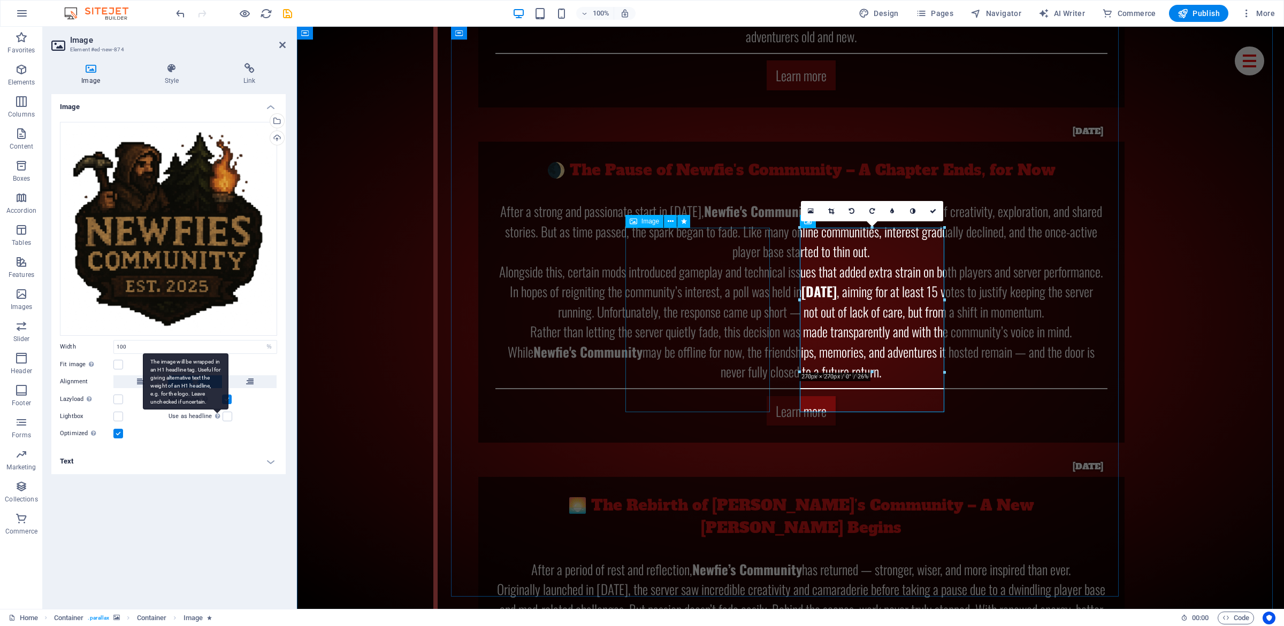
scroll to position [6834, 0]
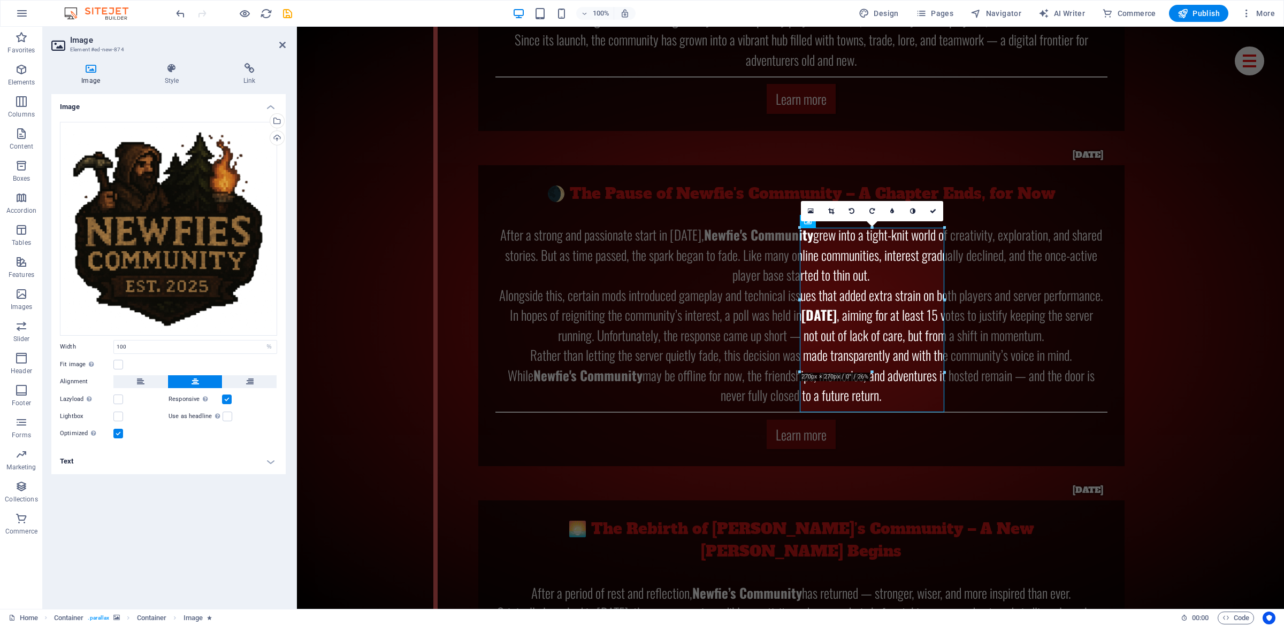
click at [185, 461] on h4 "Text" at bounding box center [168, 462] width 234 height 26
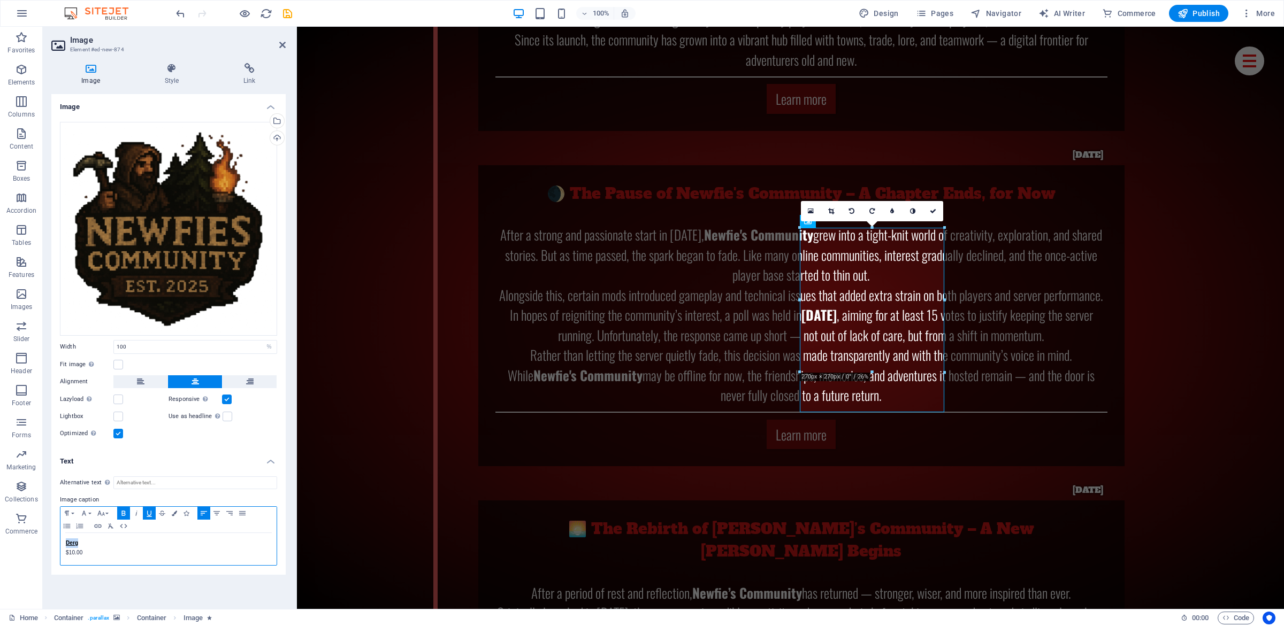
drag, startPoint x: 102, startPoint y: 540, endPoint x: 0, endPoint y: 532, distance: 102.5
click at [60, 533] on div "Derg $10.00" at bounding box center [168, 549] width 216 height 32
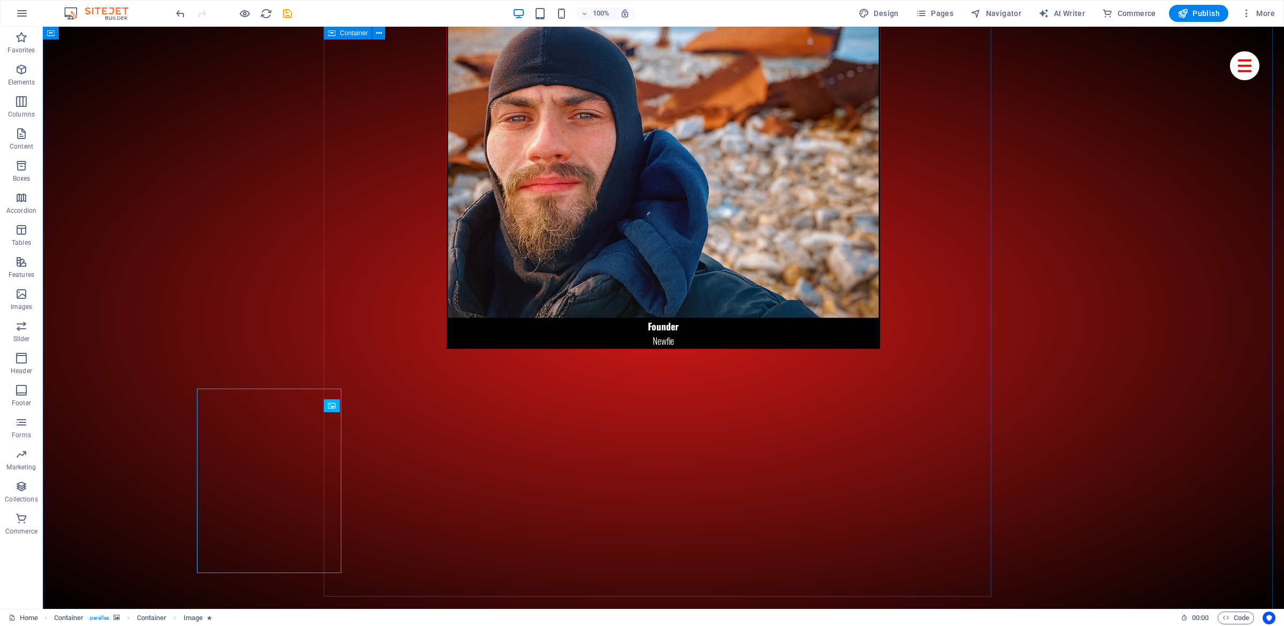
scroll to position [6858, 0]
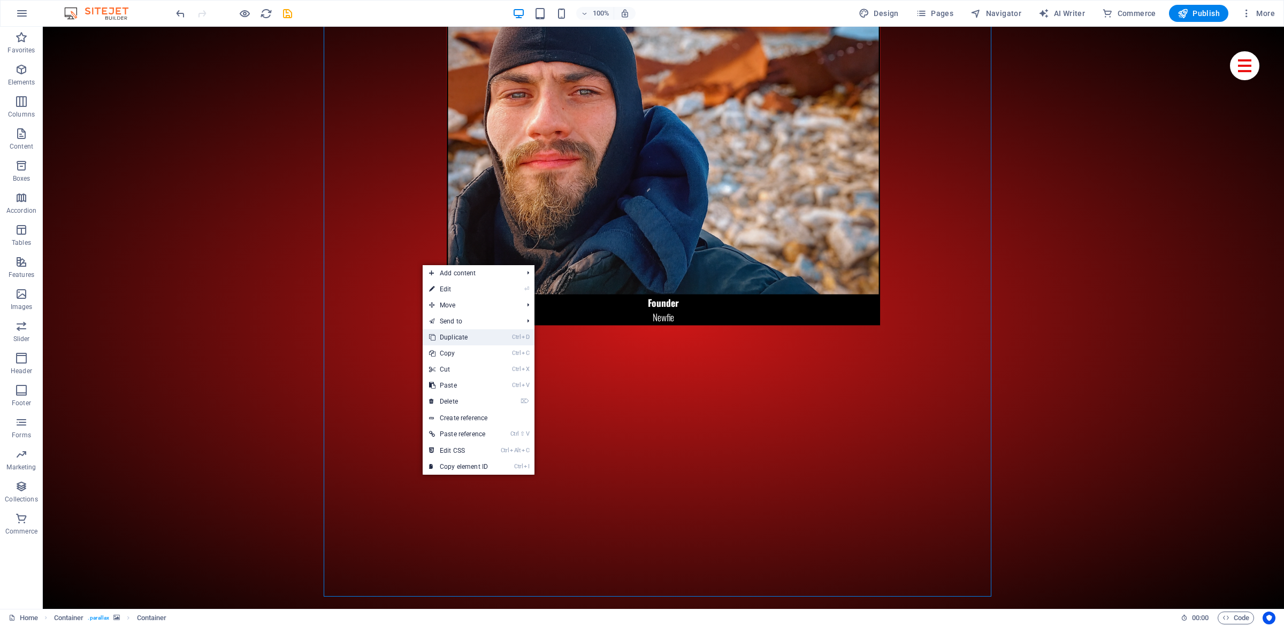
drag, startPoint x: 460, startPoint y: 337, endPoint x: 412, endPoint y: 355, distance: 51.0
click at [460, 337] on link "Ctrl D Duplicate" at bounding box center [459, 338] width 72 height 16
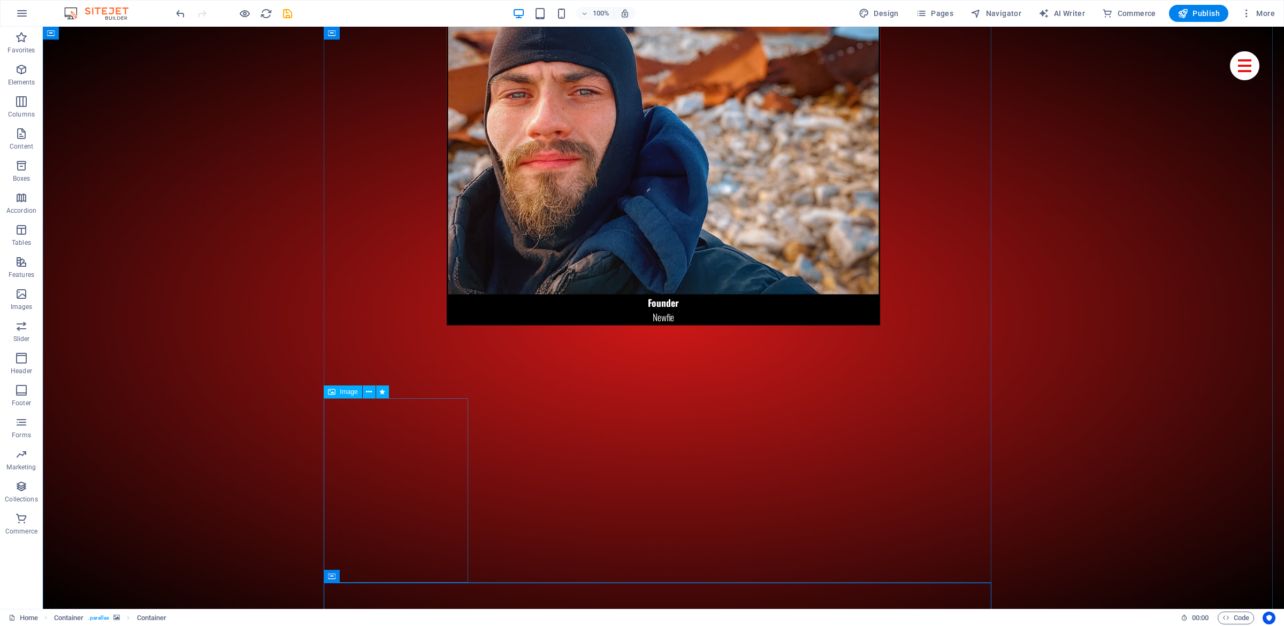
scroll to position [6951, 0]
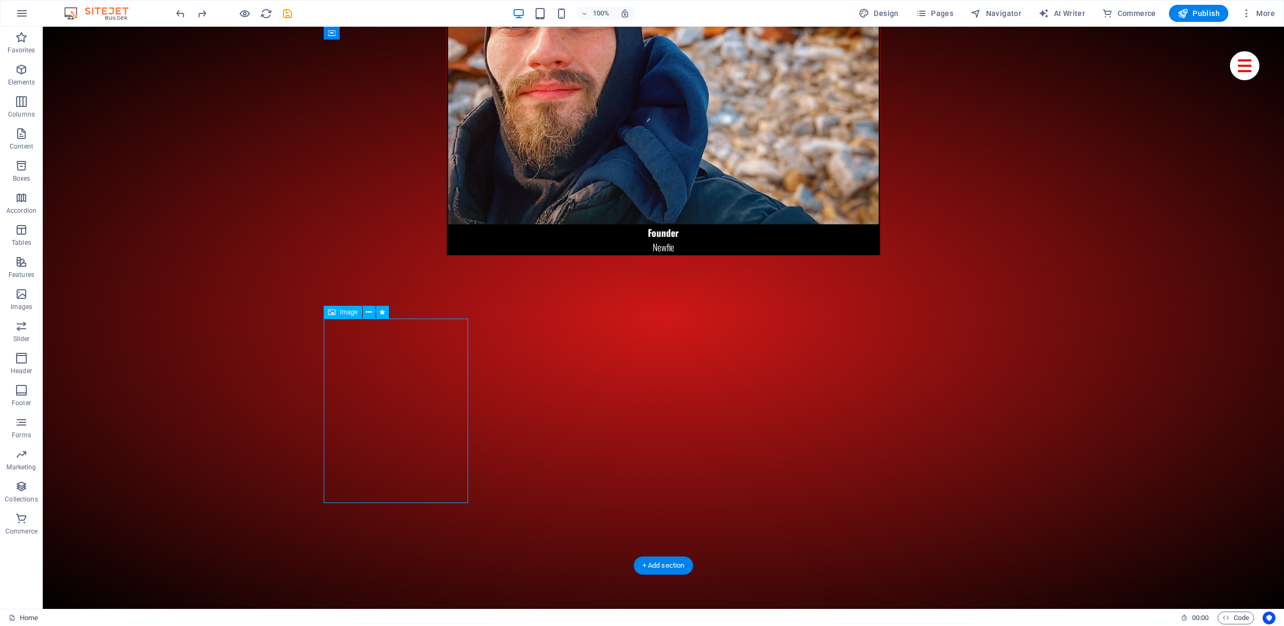
select select "%"
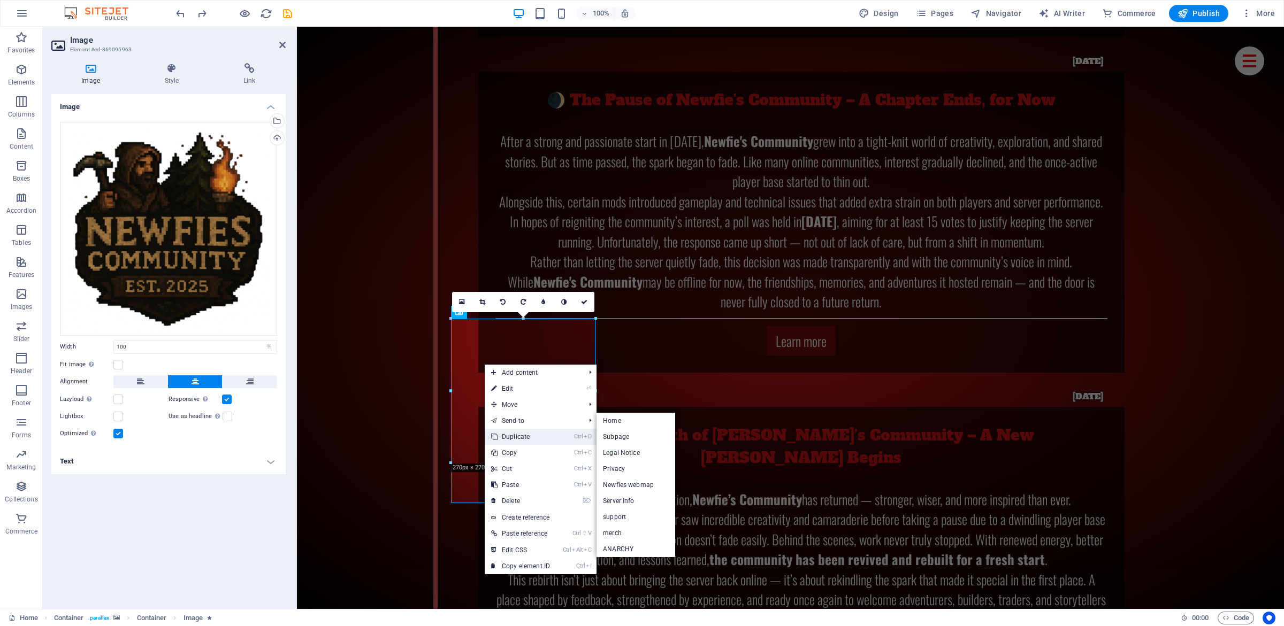
click at [524, 440] on link "Ctrl D Duplicate" at bounding box center [521, 437] width 72 height 16
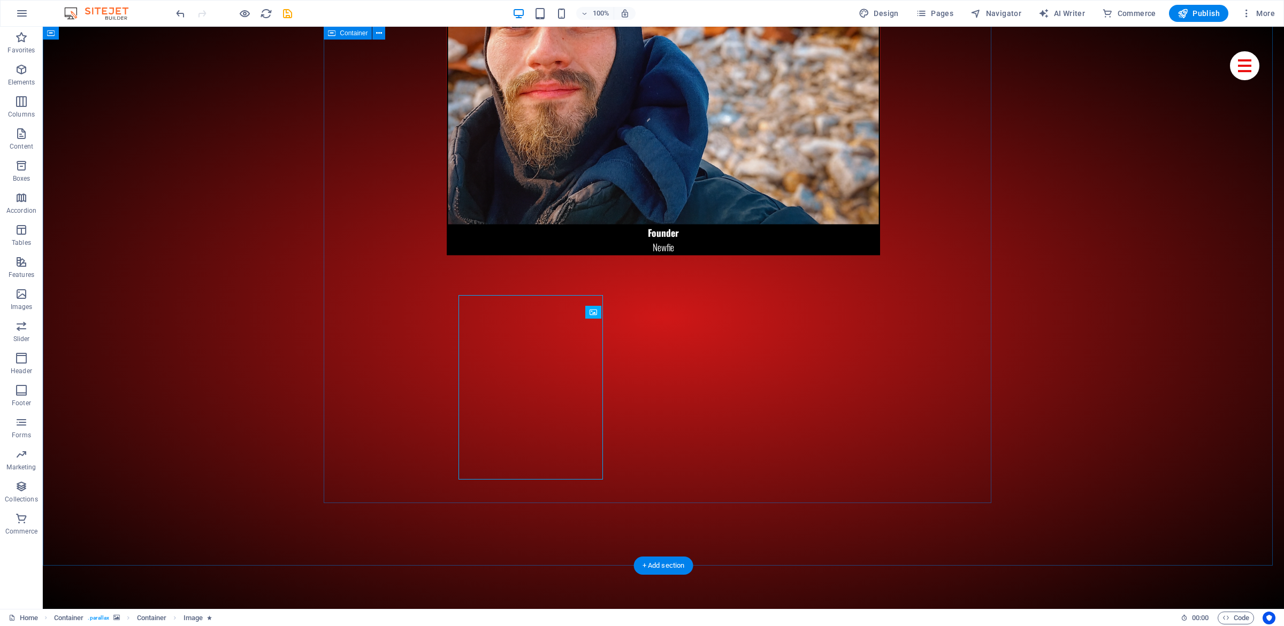
scroll to position [6951, 0]
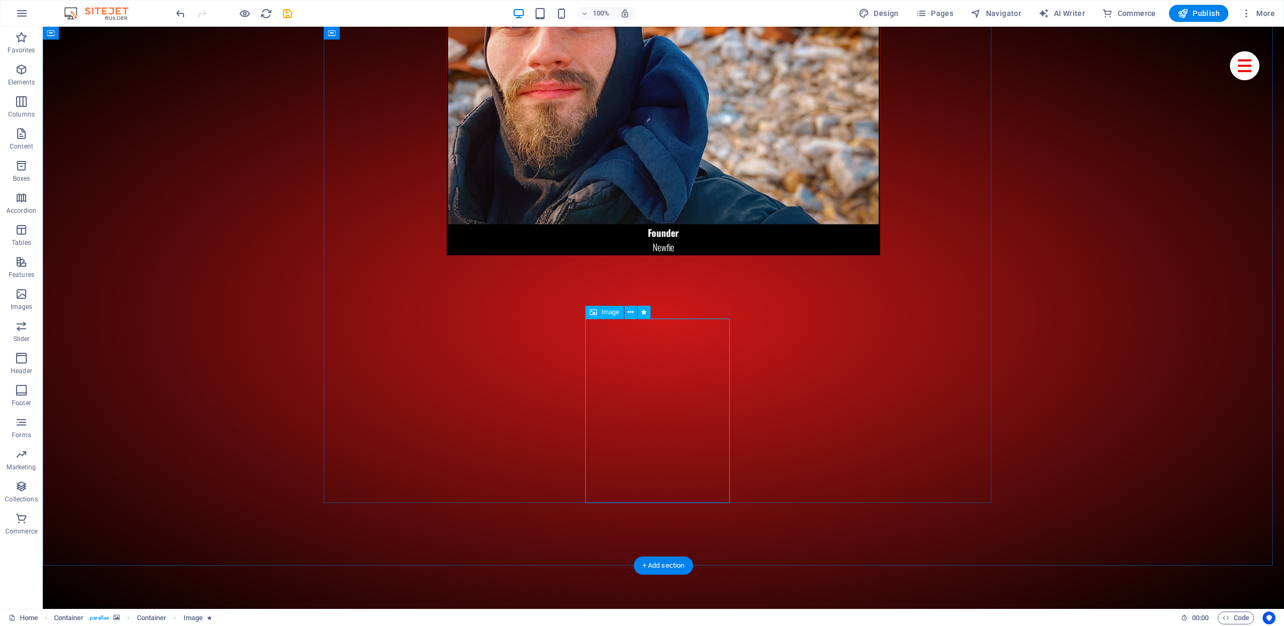
select select "%"
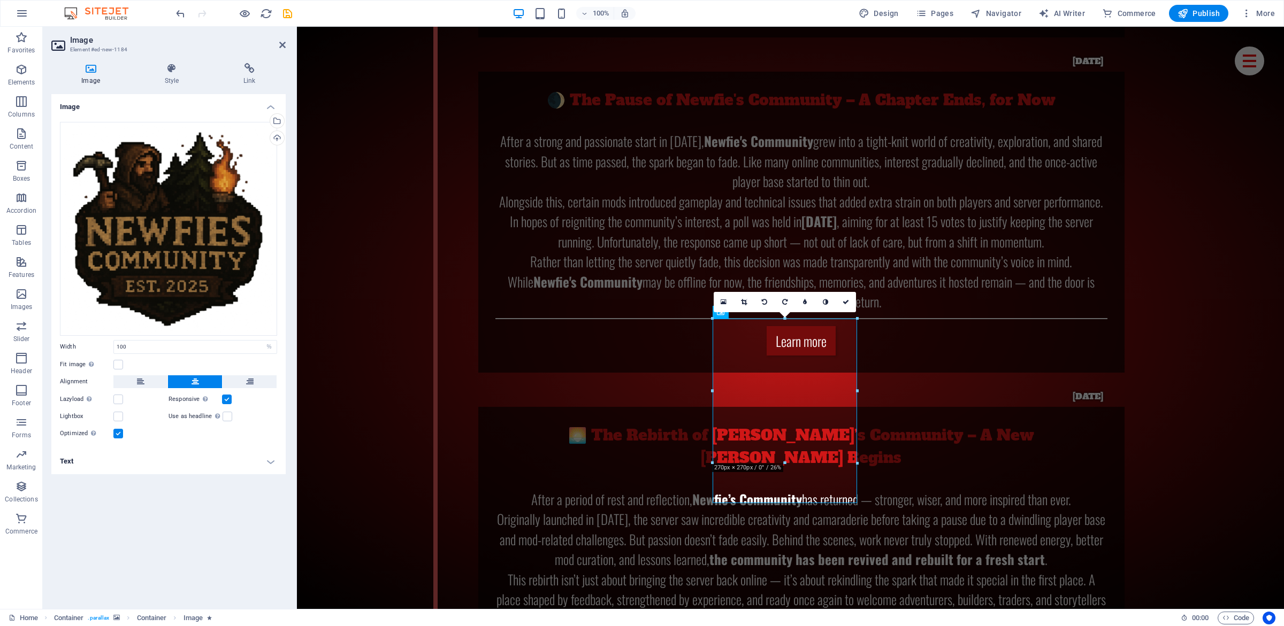
click at [128, 463] on h4 "Text" at bounding box center [168, 462] width 234 height 26
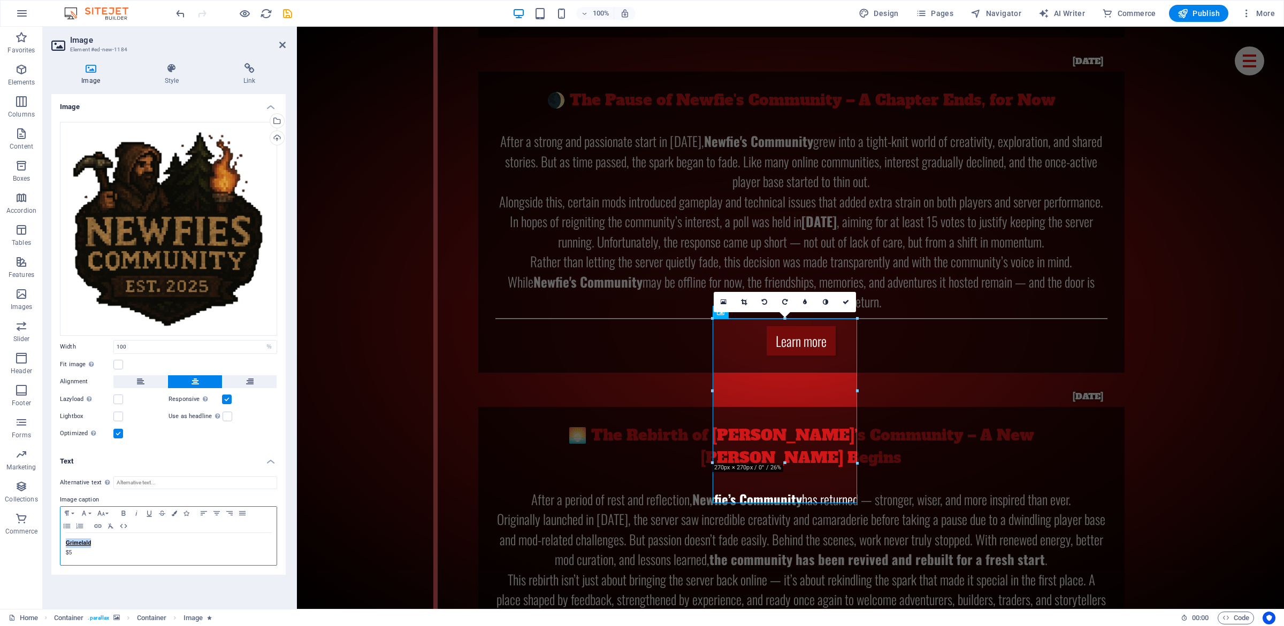
drag, startPoint x: 121, startPoint y: 546, endPoint x: 48, endPoint y: 534, distance: 74.2
click at [60, 537] on div "Grimelald $5" at bounding box center [168, 549] width 216 height 32
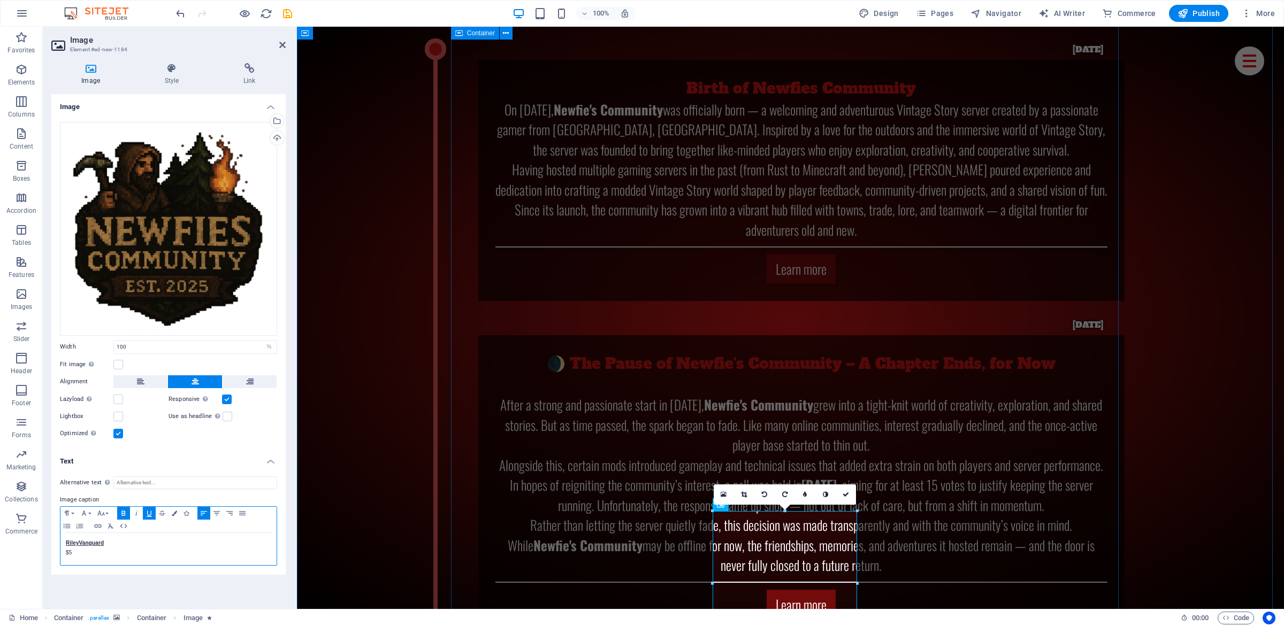
scroll to position [6647, 0]
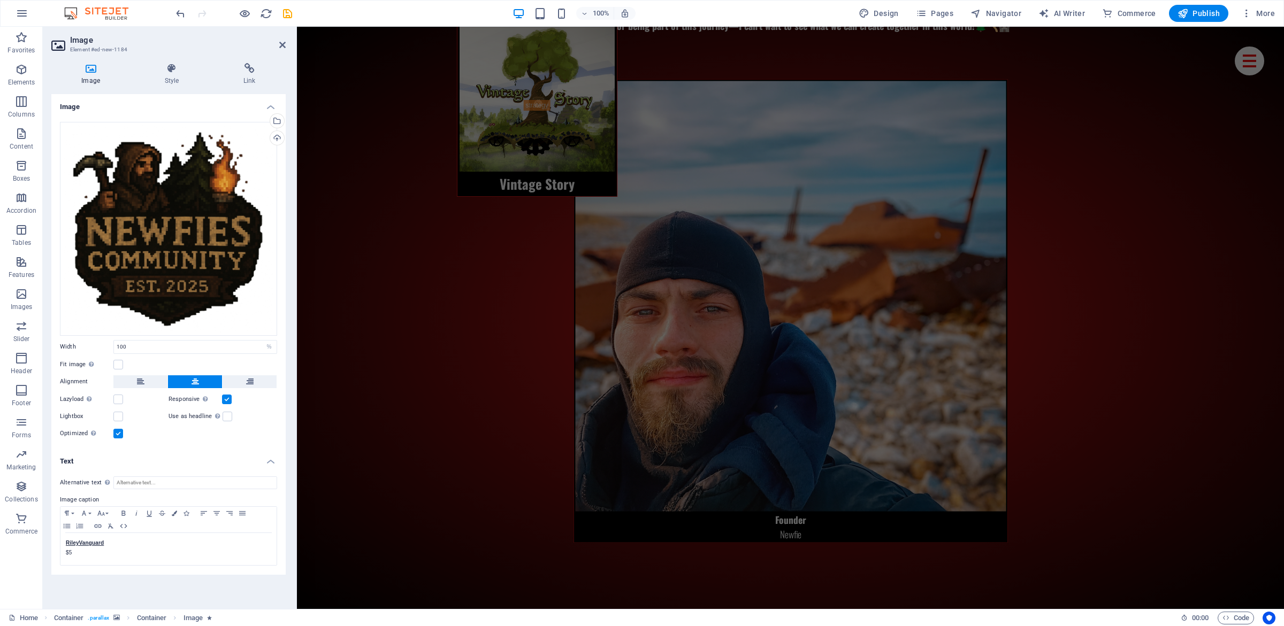
drag, startPoint x: 423, startPoint y: 353, endPoint x: 442, endPoint y: 344, distance: 21.3
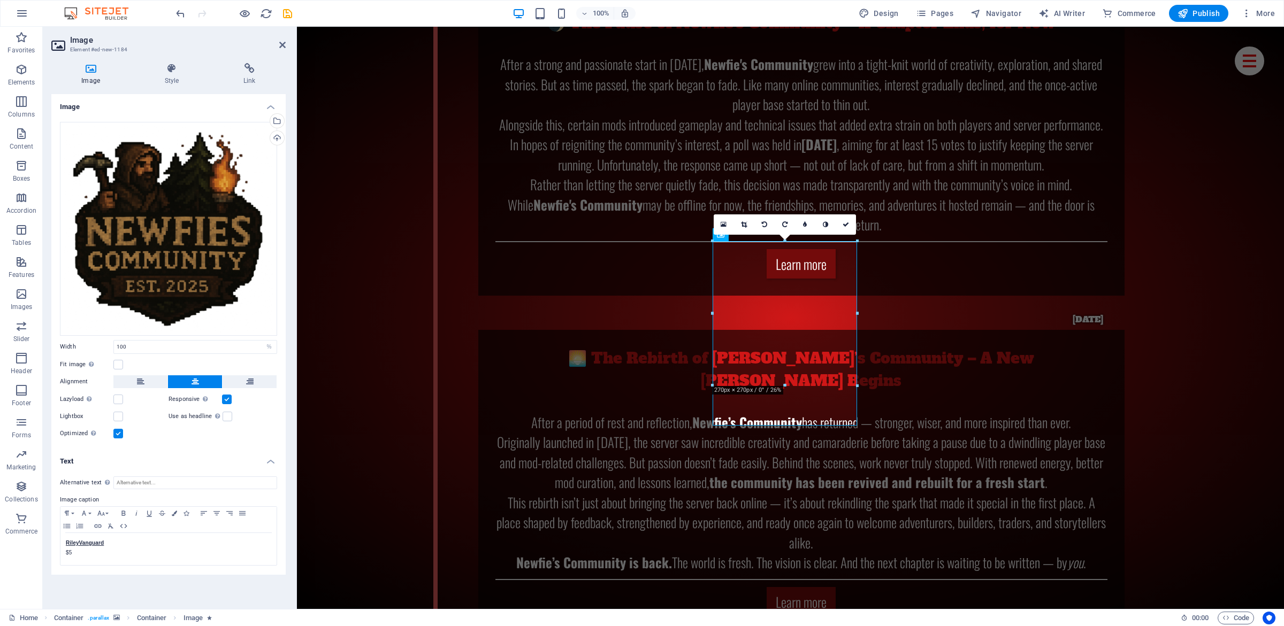
scroll to position [7007, 0]
drag, startPoint x: 411, startPoint y: 325, endPoint x: 433, endPoint y: 331, distance: 22.7
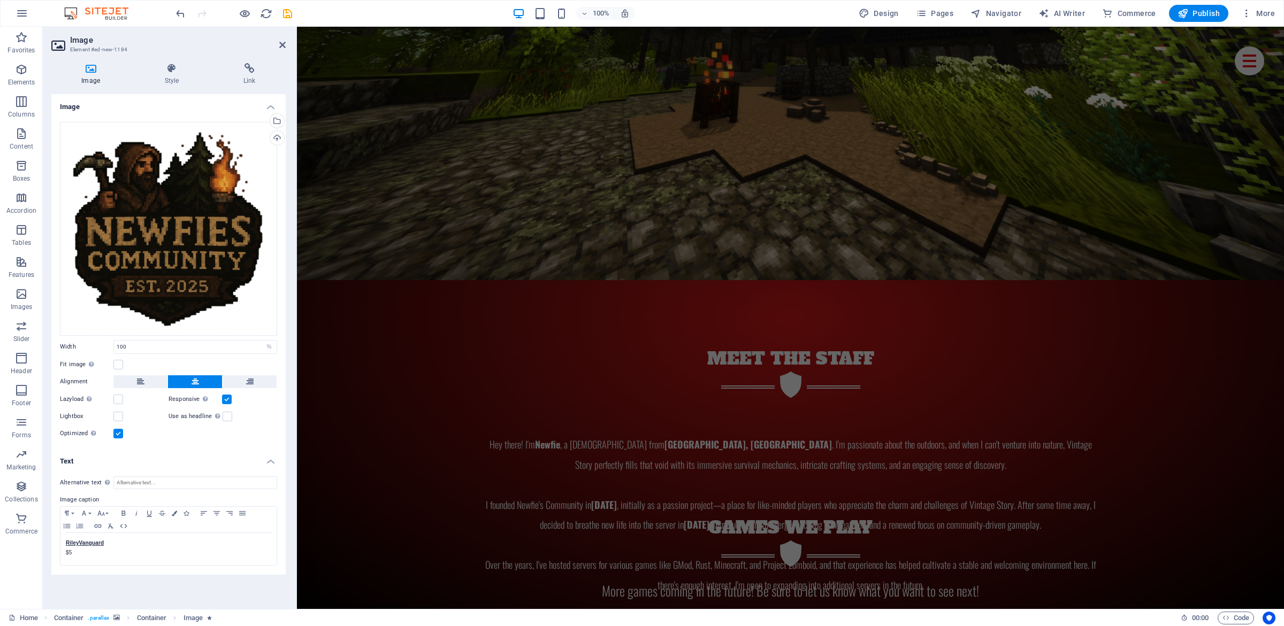
scroll to position [5168, 0]
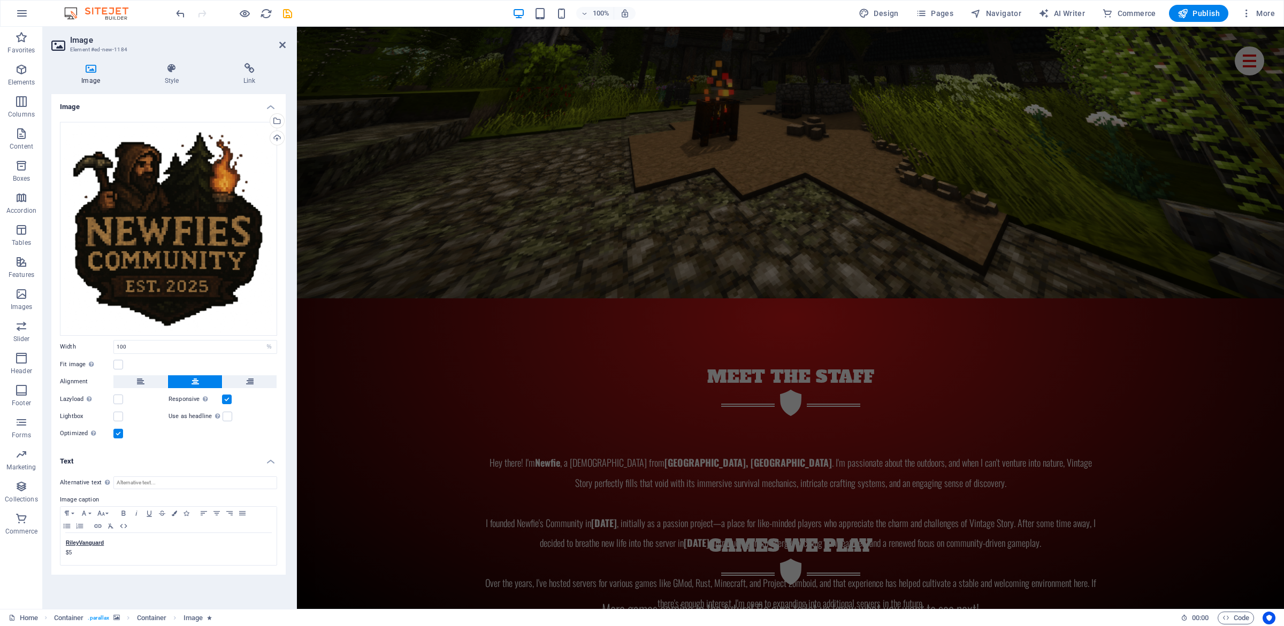
drag, startPoint x: 471, startPoint y: 391, endPoint x: 450, endPoint y: 436, distance: 49.5
click at [284, 18] on icon "save" at bounding box center [287, 13] width 12 height 12
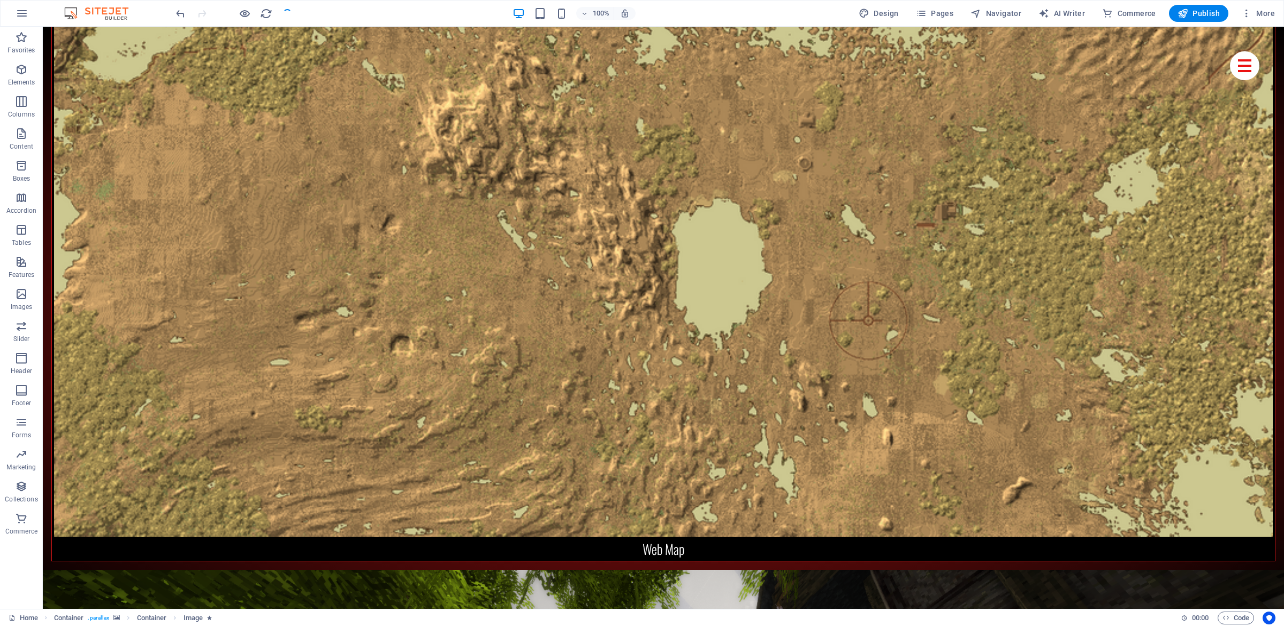
scroll to position [7025, 0]
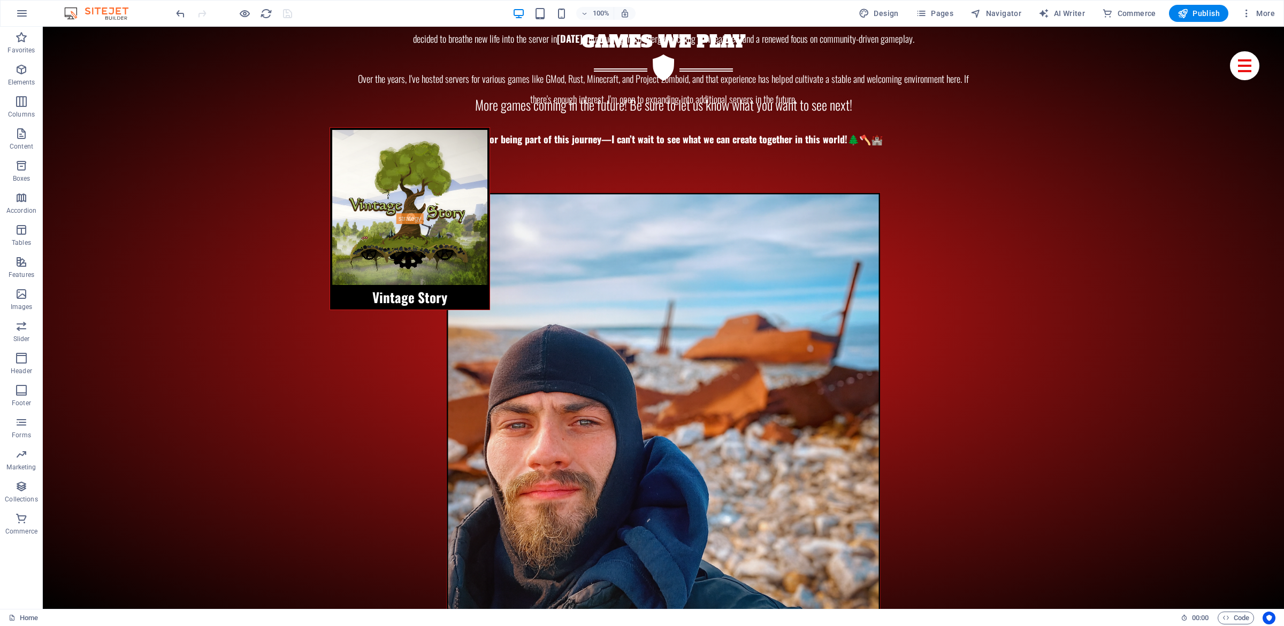
drag, startPoint x: 257, startPoint y: 338, endPoint x: 310, endPoint y: 323, distance: 55.0
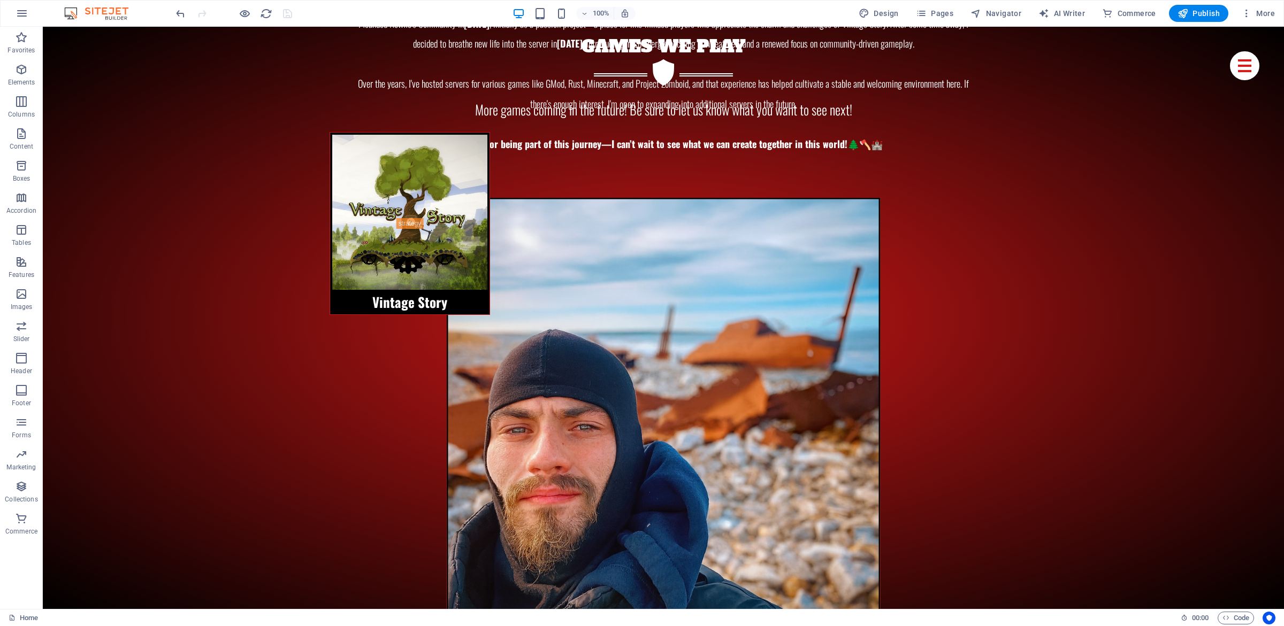
scroll to position [6522, 0]
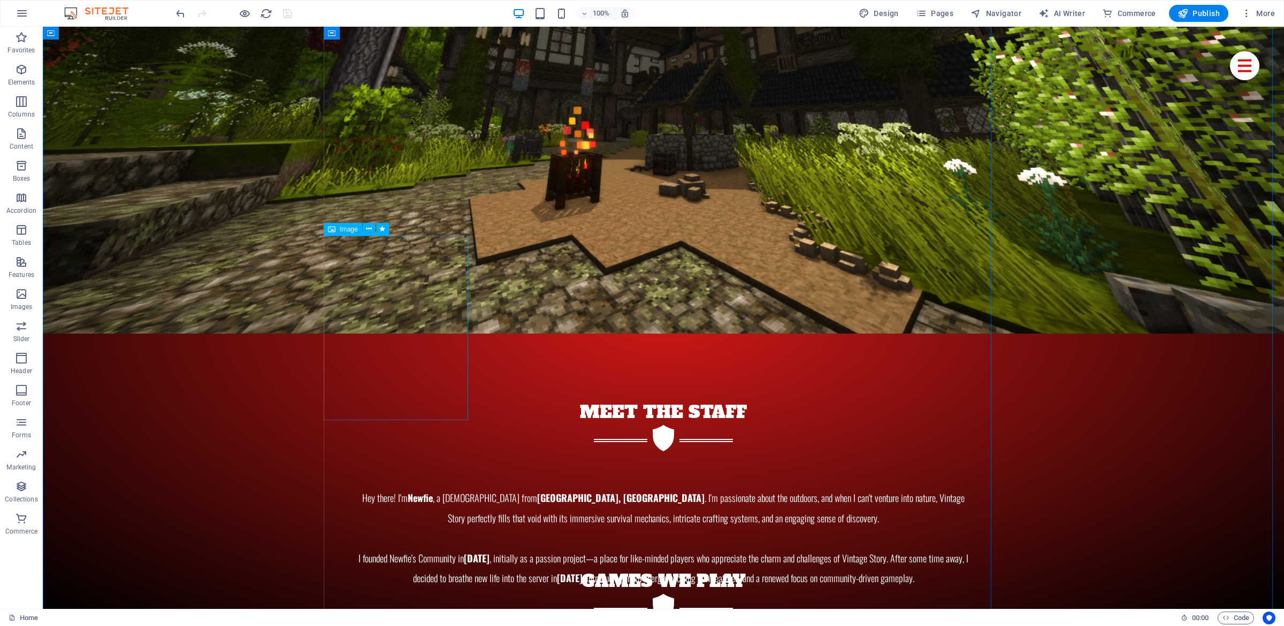
drag, startPoint x: 252, startPoint y: 278, endPoint x: 353, endPoint y: 204, distance: 124.8
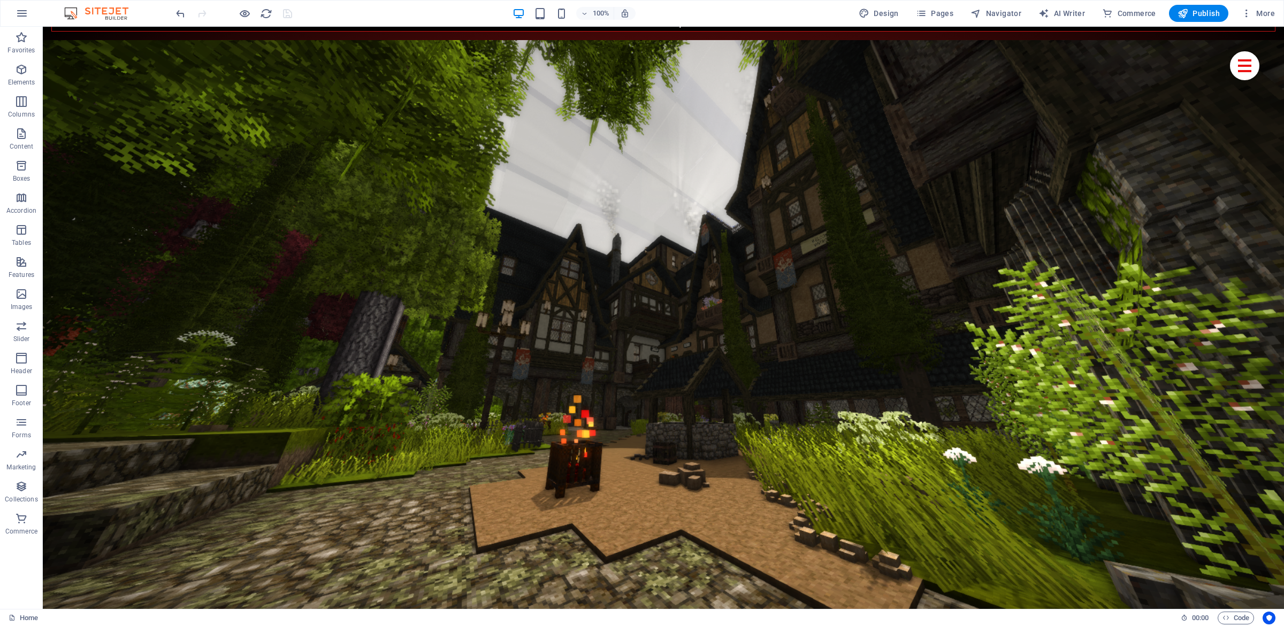
scroll to position [5695, 0]
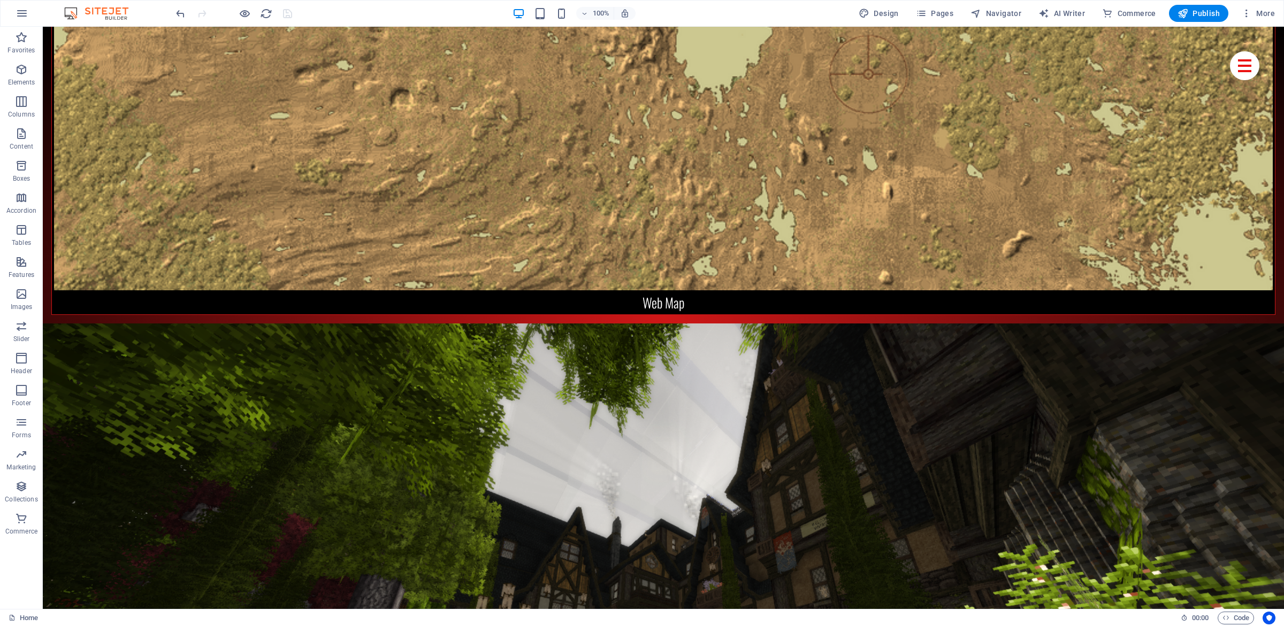
drag, startPoint x: 1024, startPoint y: 293, endPoint x: 1040, endPoint y: 268, distance: 30.0
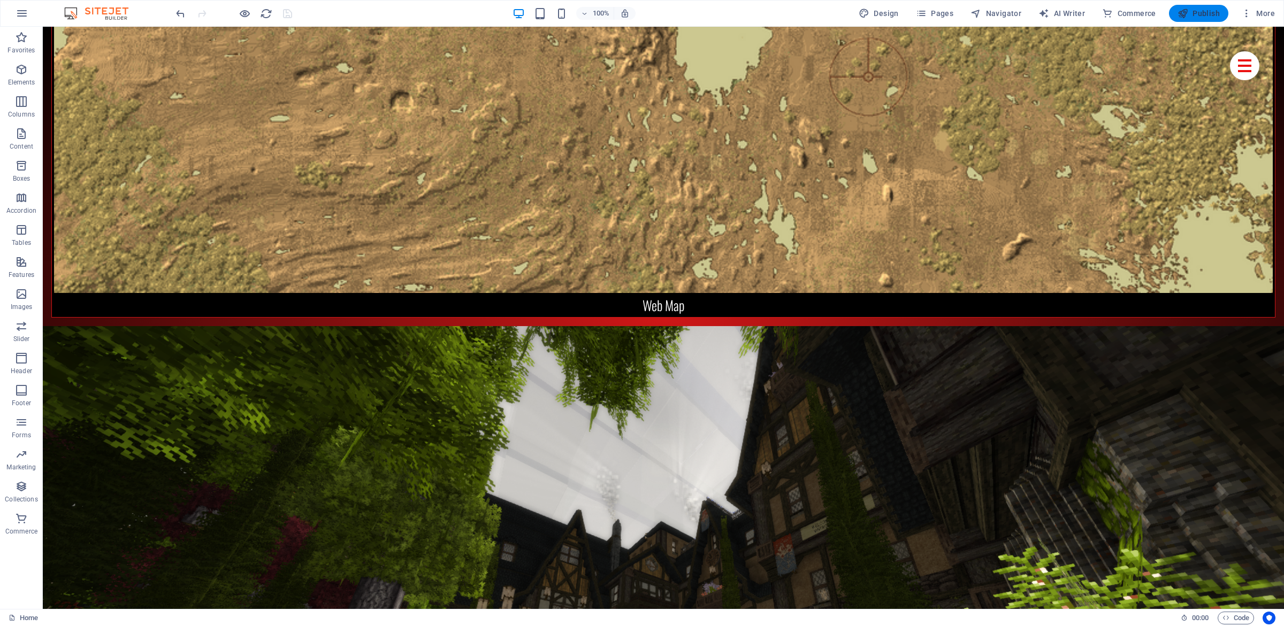
click at [1188, 11] on icon "button" at bounding box center [1183, 13] width 11 height 11
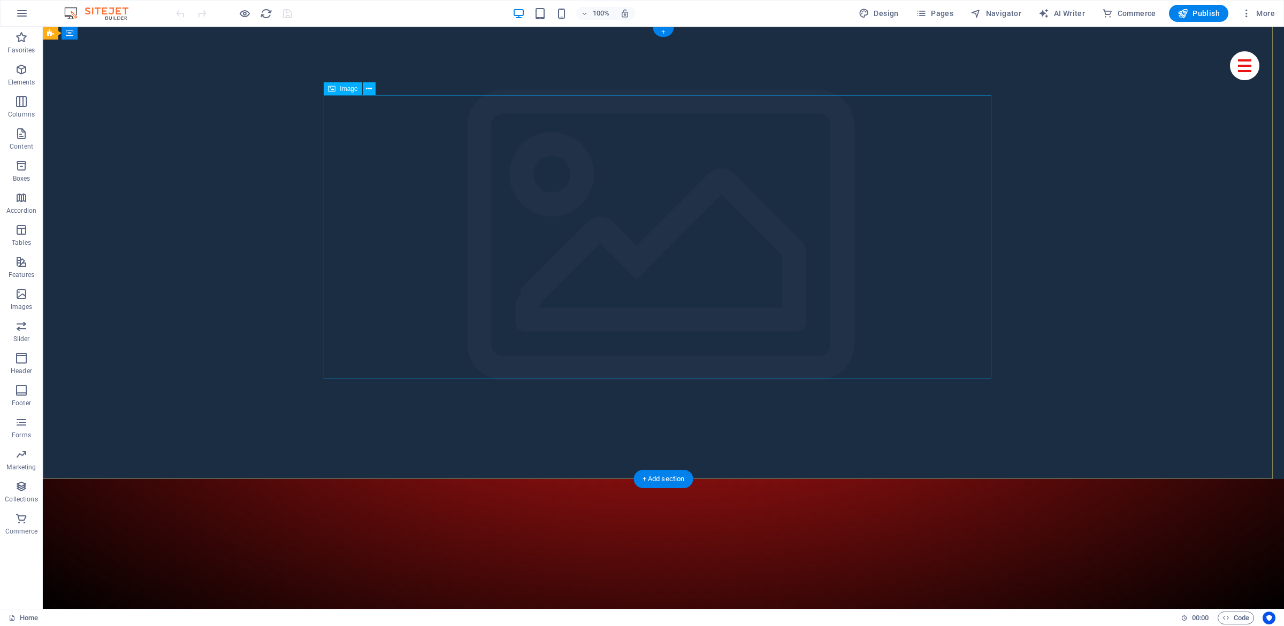
drag, startPoint x: 288, startPoint y: 412, endPoint x: 470, endPoint y: 119, distance: 344.6
click at [1212, 6] on button "Publish" at bounding box center [1198, 13] width 59 height 17
